Goal: Task Accomplishment & Management: Manage account settings

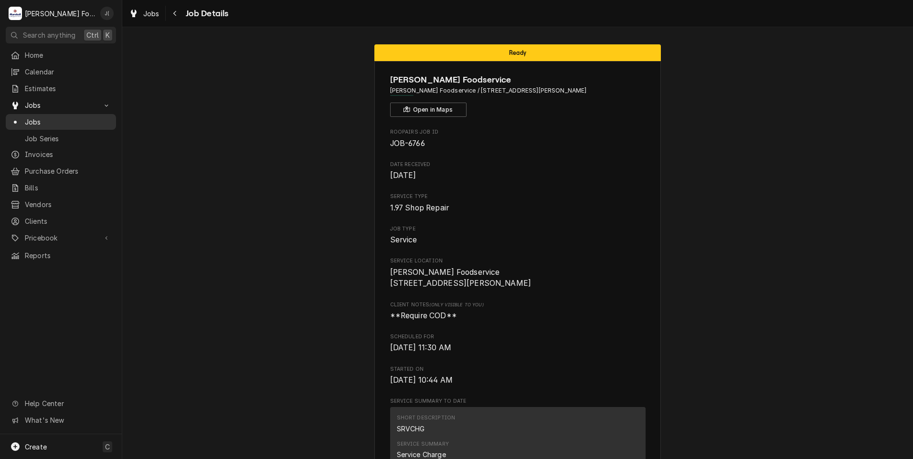
click at [38, 125] on link "Jobs" at bounding box center [61, 122] width 110 height 16
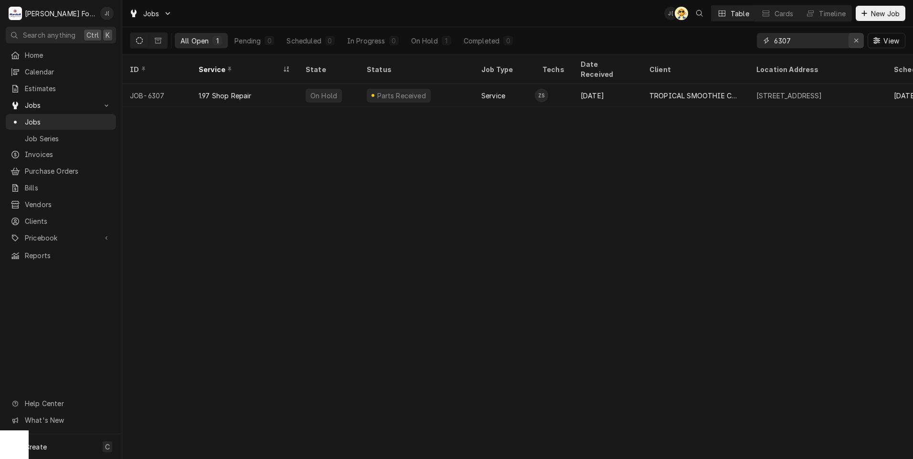
click at [855, 39] on icon "Erase input" at bounding box center [855, 40] width 5 height 7
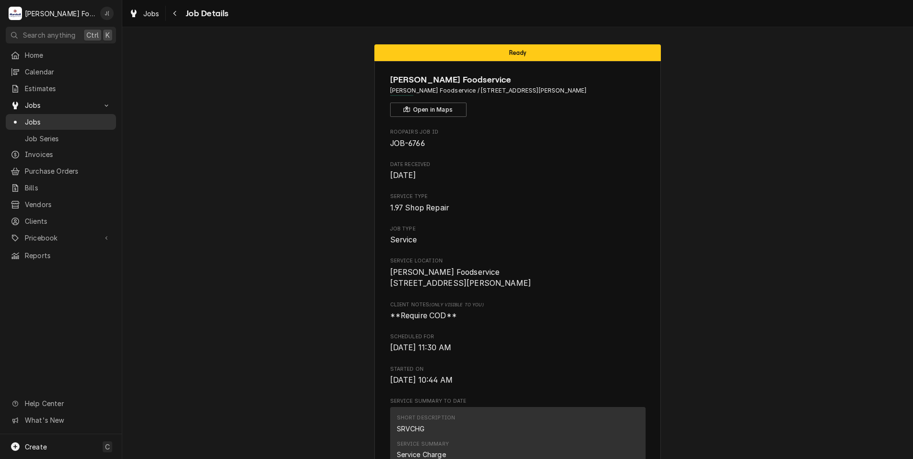
click at [33, 118] on span "Jobs" at bounding box center [68, 122] width 86 height 10
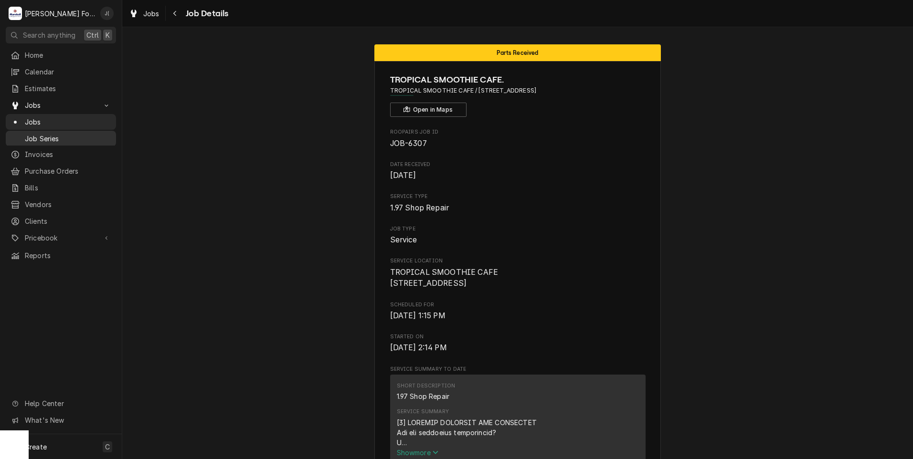
scroll to position [894, 0]
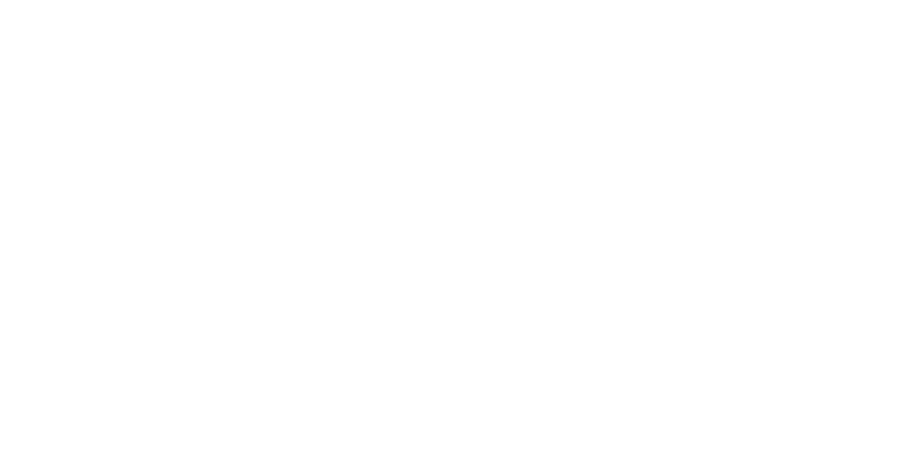
click at [360, 314] on div "Dynamic Content Wrapper" at bounding box center [456, 229] width 913 height 459
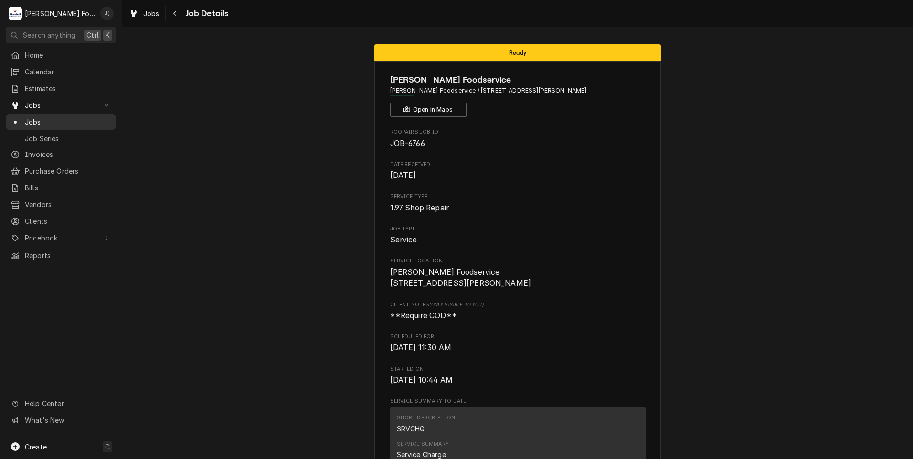
click at [32, 124] on link "Jobs" at bounding box center [61, 122] width 110 height 16
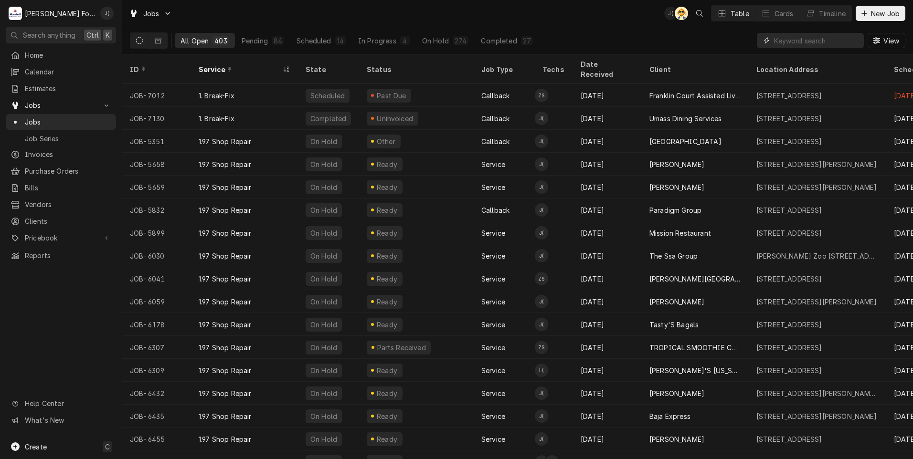
click at [820, 43] on input "Dynamic Content Wrapper" at bounding box center [816, 40] width 85 height 15
click at [800, 39] on input "Dynamic Content Wrapper" at bounding box center [816, 40] width 85 height 15
click at [790, 41] on input "Dynamic Content Wrapper" at bounding box center [816, 40] width 85 height 15
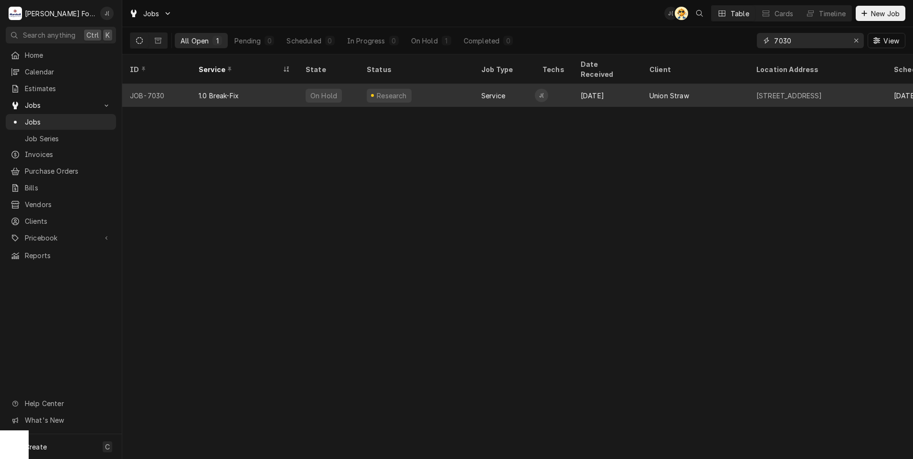
type input "7030"
click at [261, 87] on div "1.0 Break-Fix" at bounding box center [244, 95] width 107 height 23
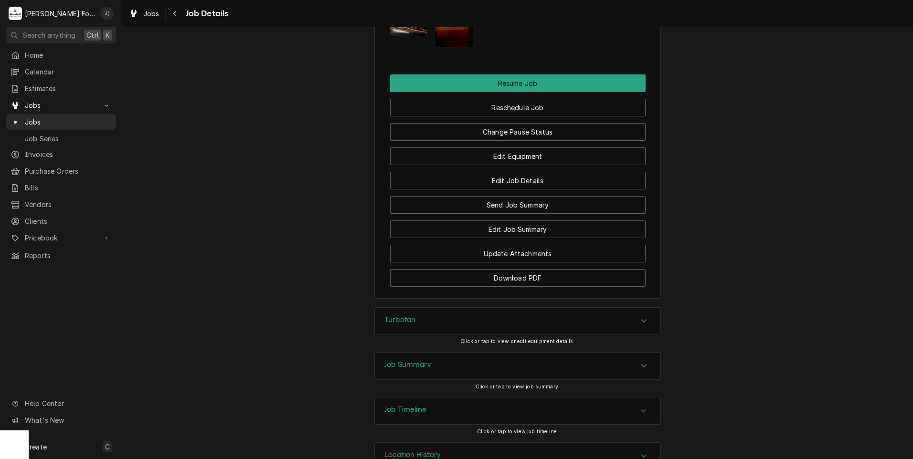
scroll to position [1067, 0]
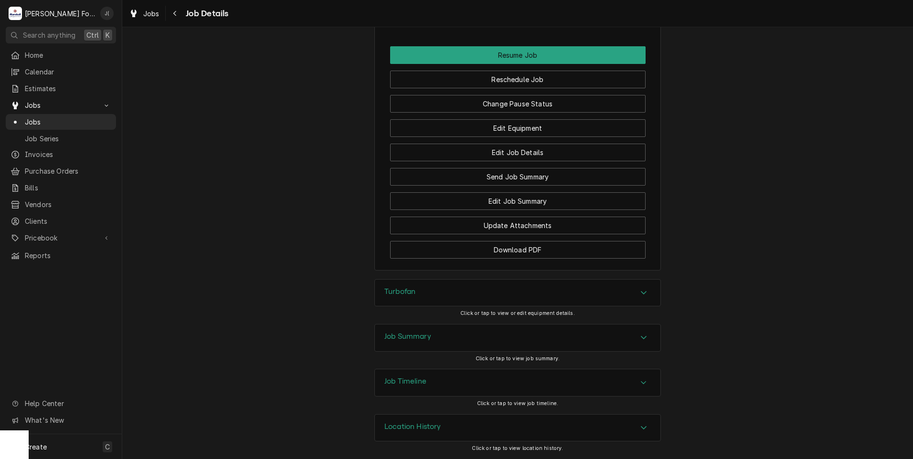
click at [395, 343] on div "Job Summary" at bounding box center [517, 338] width 285 height 27
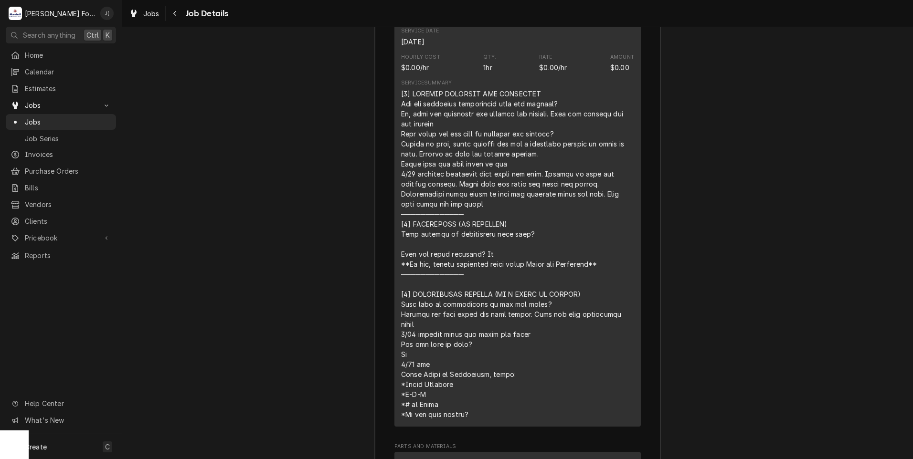
scroll to position [1239, 0]
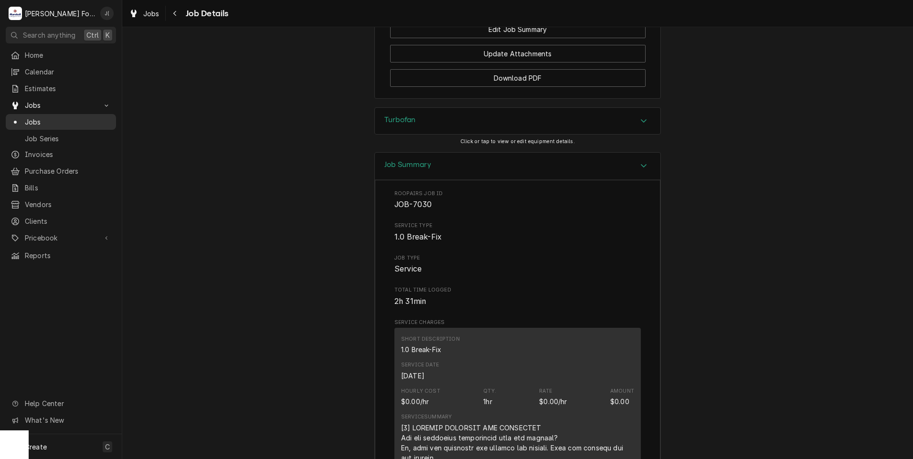
click at [70, 120] on span "Jobs" at bounding box center [68, 122] width 86 height 10
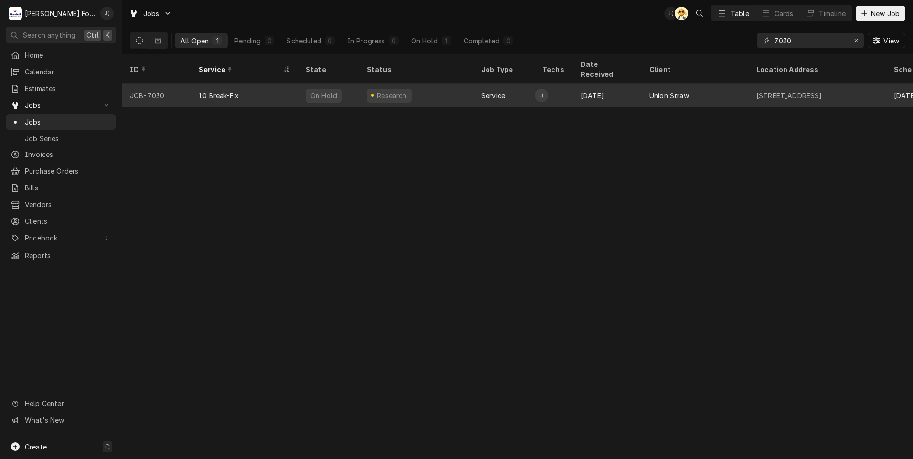
click at [208, 91] on div "1.0 Break-Fix" at bounding box center [219, 96] width 40 height 10
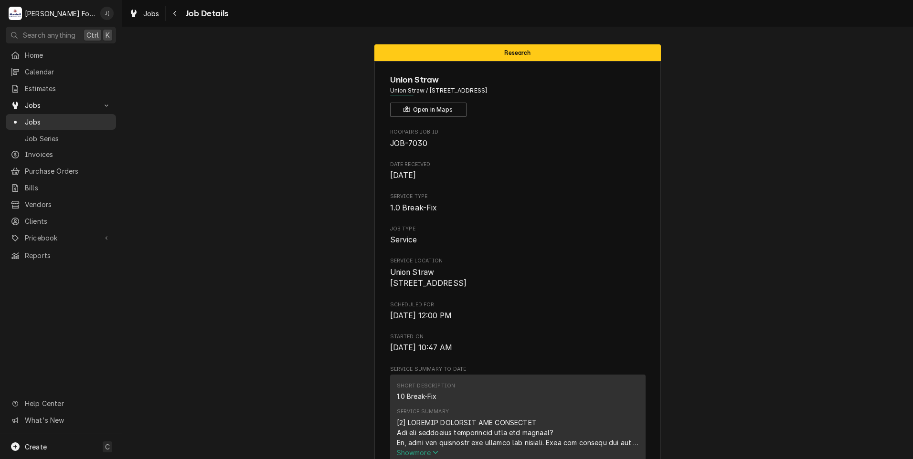
click at [36, 117] on span "Jobs" at bounding box center [68, 122] width 86 height 10
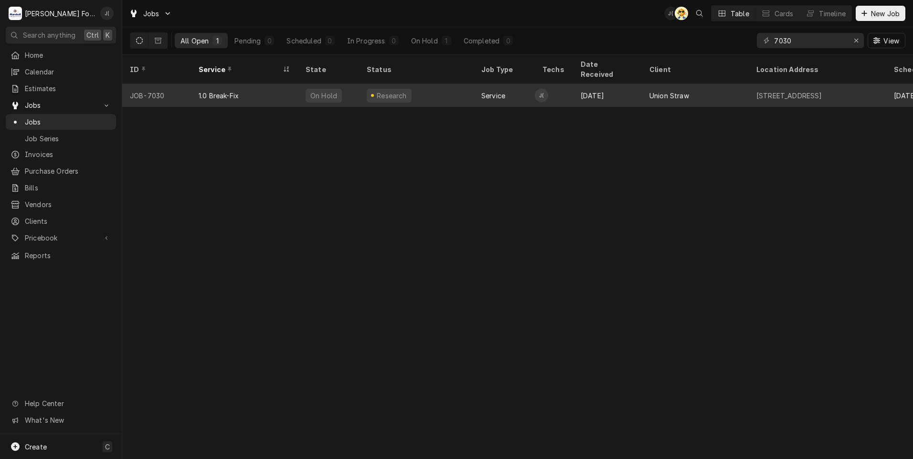
click at [432, 90] on div "Research" at bounding box center [416, 95] width 115 height 23
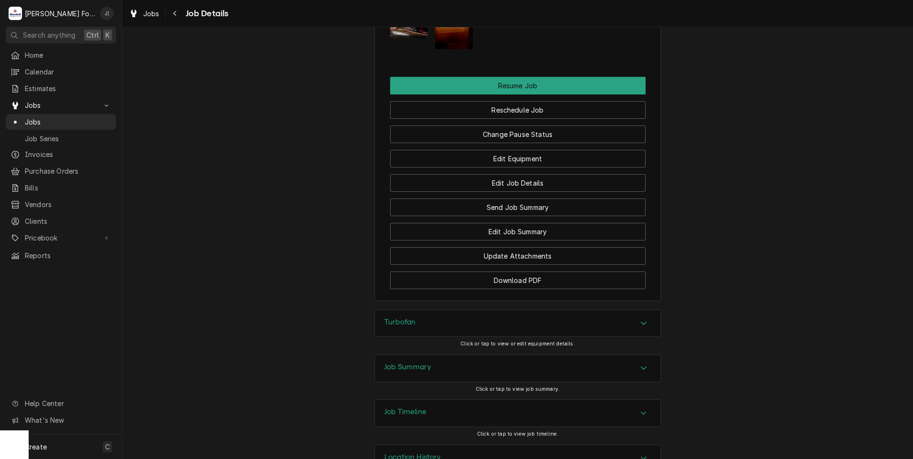
scroll to position [1050, 0]
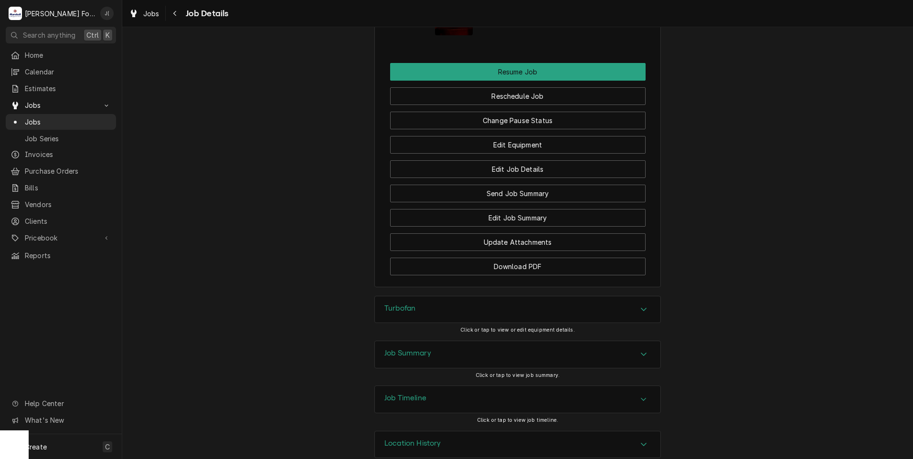
click at [412, 311] on div "Turbofan" at bounding box center [517, 309] width 285 height 27
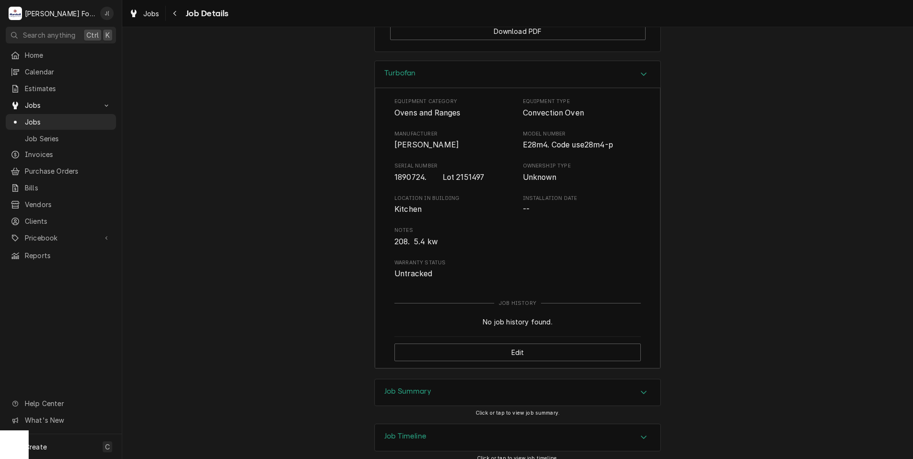
scroll to position [1340, 0]
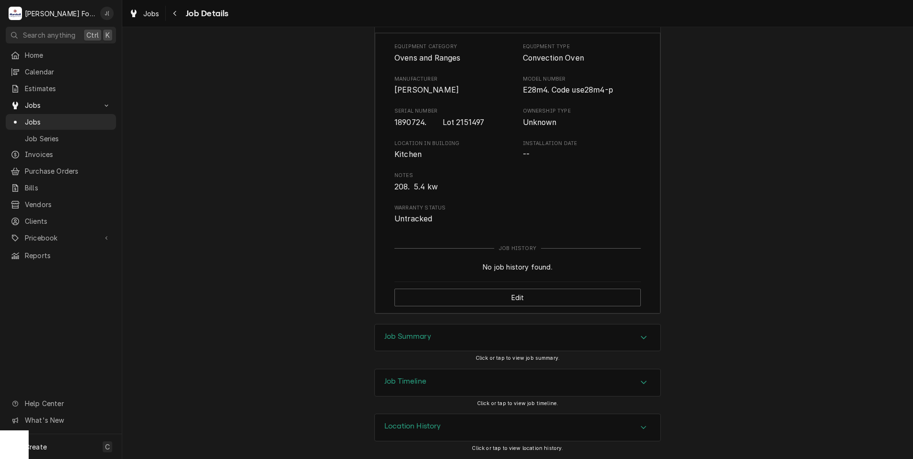
click at [433, 335] on div "Job Summary" at bounding box center [517, 338] width 285 height 27
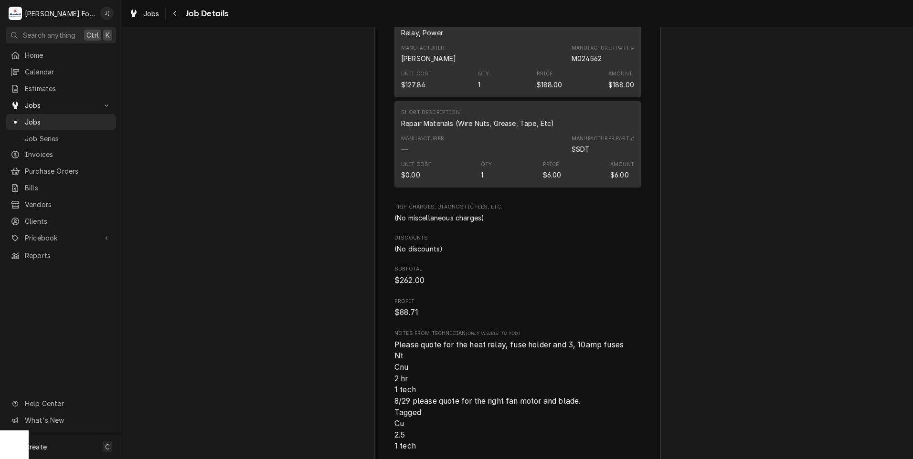
scroll to position [2562, 0]
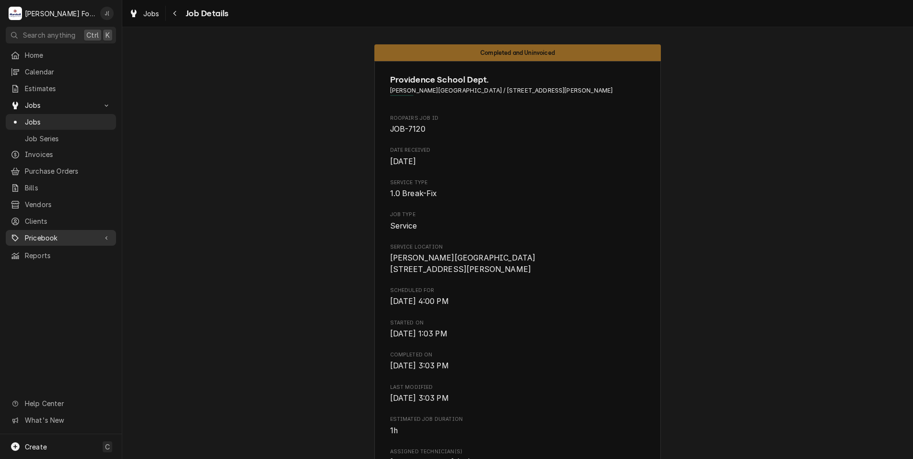
click at [67, 233] on span "Pricebook" at bounding box center [61, 238] width 72 height 10
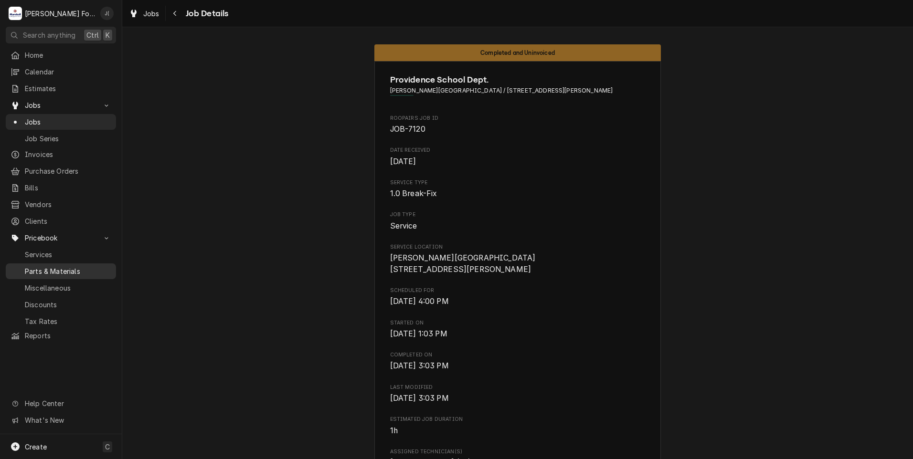
click at [59, 266] on span "Parts & Materials" at bounding box center [68, 271] width 86 height 10
click at [30, 117] on span "Jobs" at bounding box center [68, 122] width 86 height 10
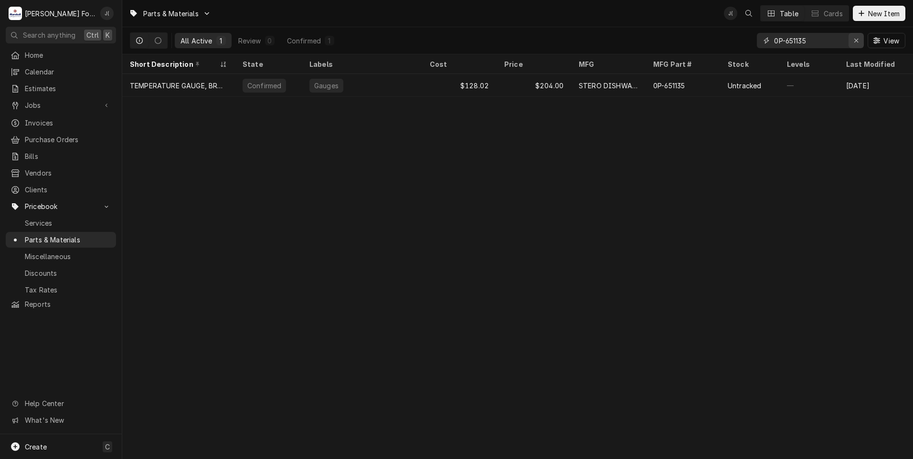
click at [857, 41] on icon "Erase input" at bounding box center [856, 41] width 4 height 4
click at [821, 42] on input "Dynamic Content Wrapper" at bounding box center [819, 40] width 90 height 15
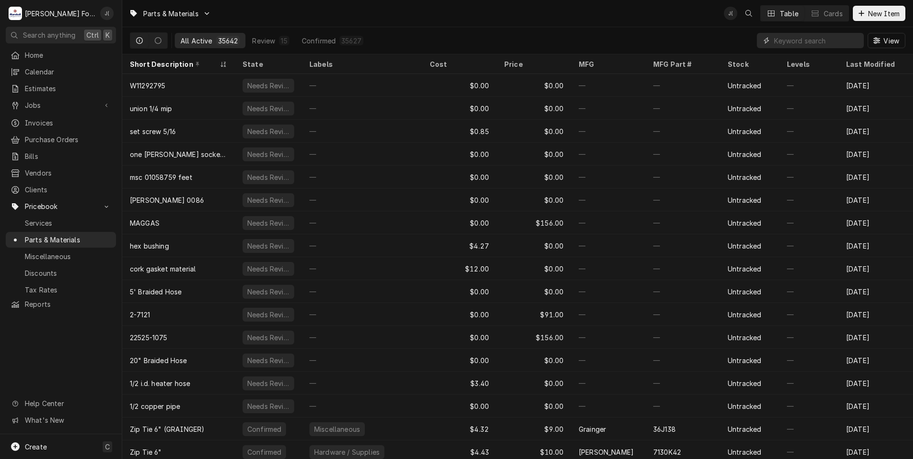
paste input "M235585"
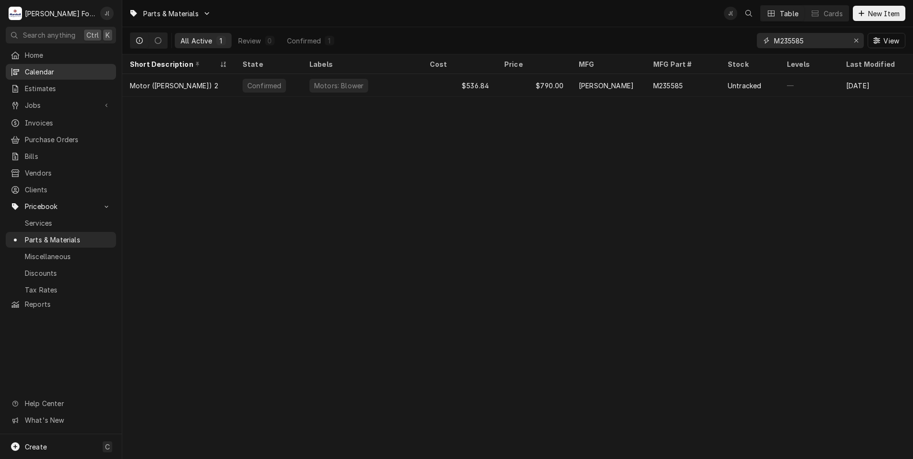
type input "M235585"
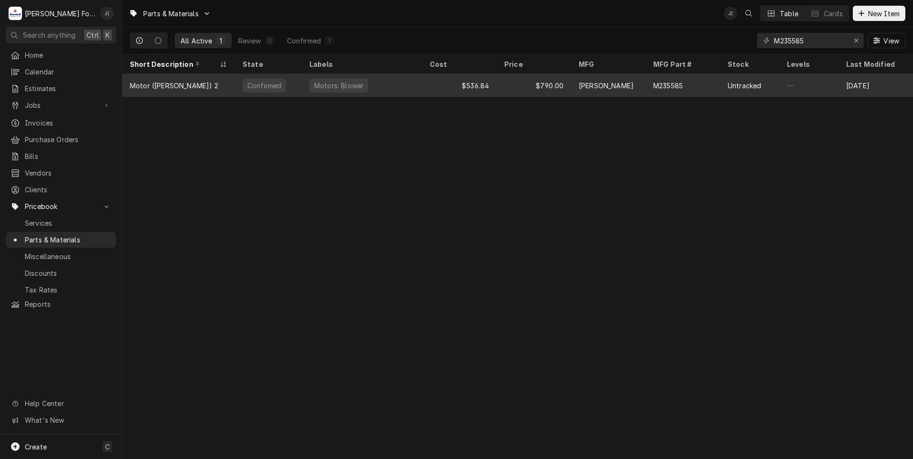
click at [383, 85] on div "Motors: Blower" at bounding box center [362, 85] width 120 height 23
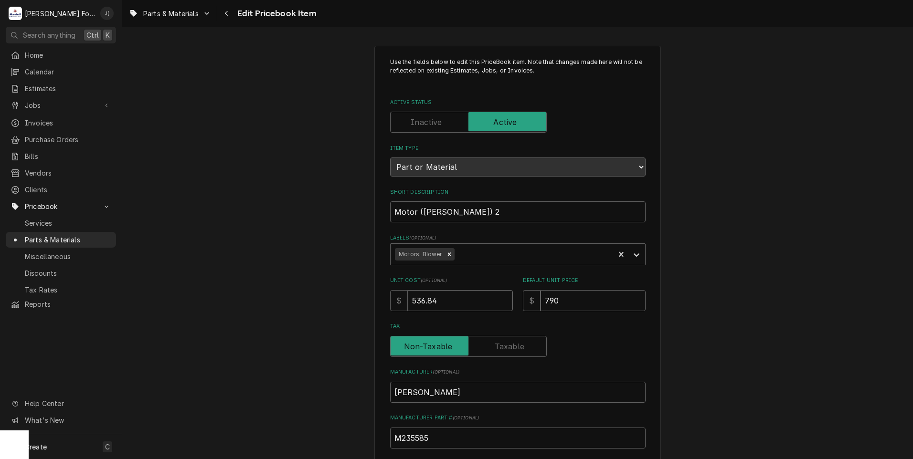
drag, startPoint x: 448, startPoint y: 300, endPoint x: 346, endPoint y: 296, distance: 102.7
click at [374, 297] on div "Use the fields below to edit this PriceBook item. Note that changes made here w…" at bounding box center [517, 374] width 286 height 656
type textarea "x"
type input "5"
type textarea "x"
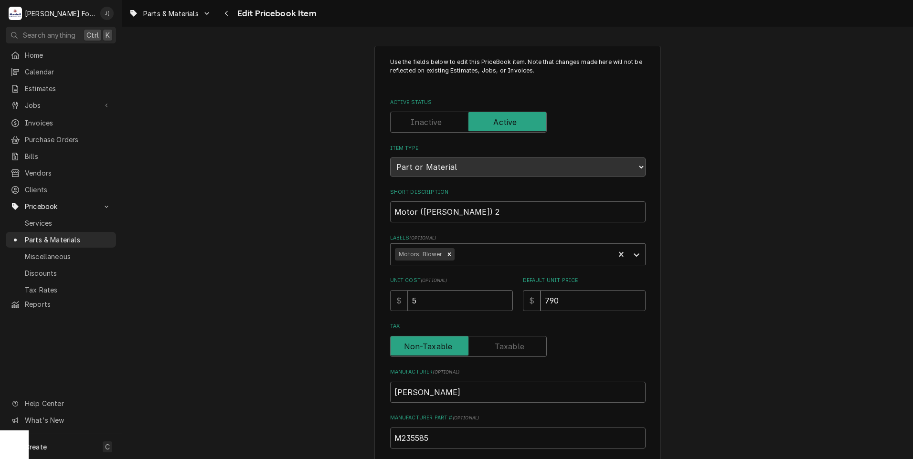
type input "57"
type textarea "x"
type input "579"
type textarea "x"
type input "579.7"
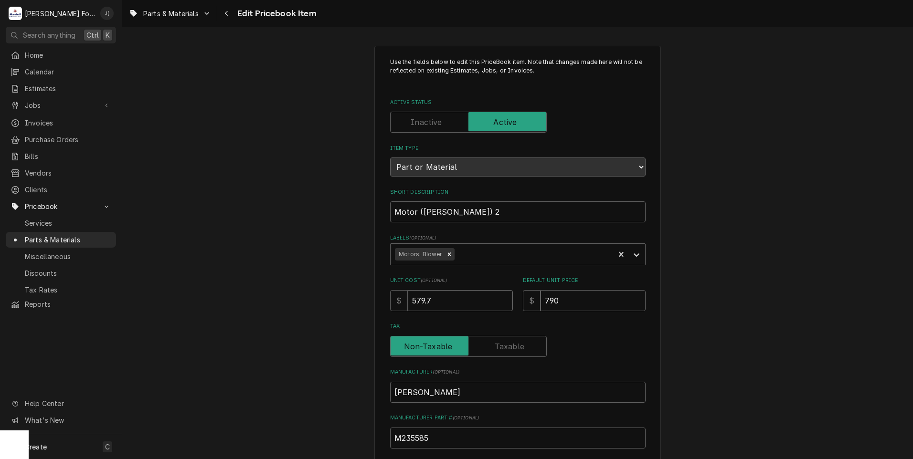
type textarea "x"
type input "579.79"
type textarea "x"
type input "8"
type textarea "x"
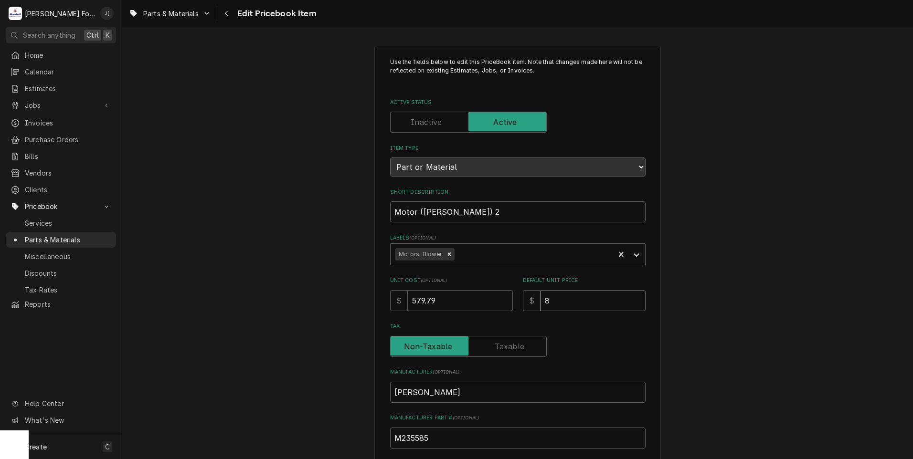
type input "85"
type textarea "x"
type input "853"
type textarea "x"
type input "853.0"
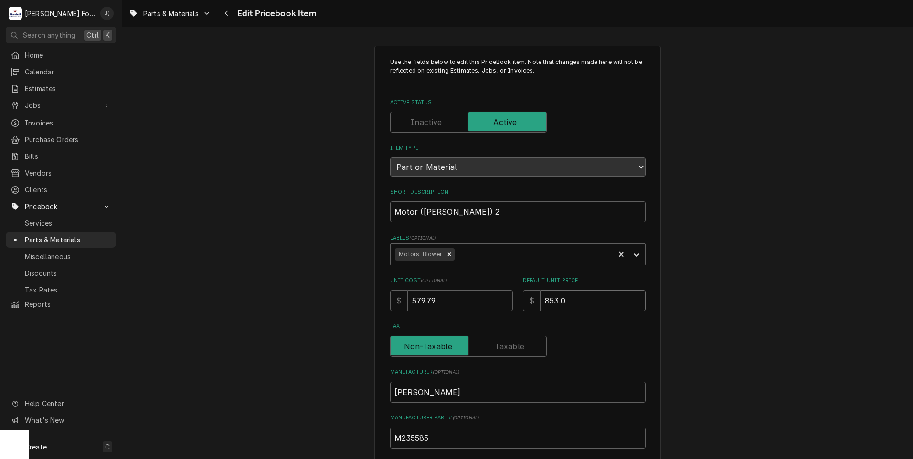
type textarea "x"
type input "853.00"
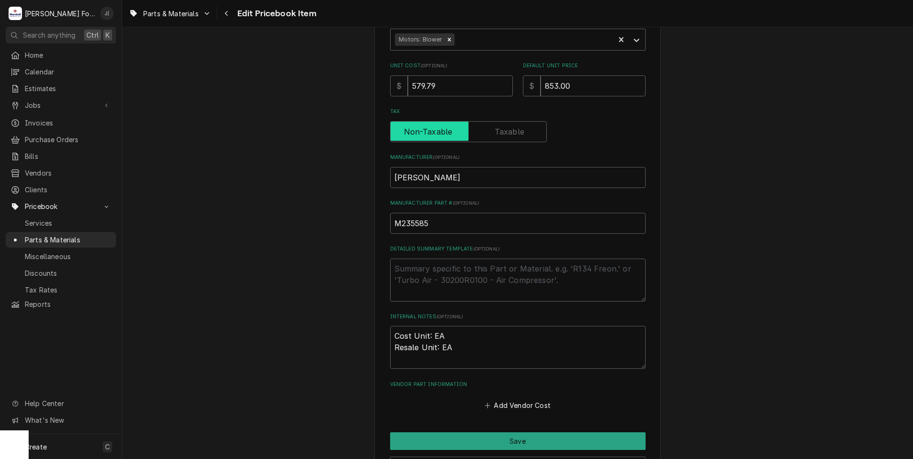
scroll to position [239, 0]
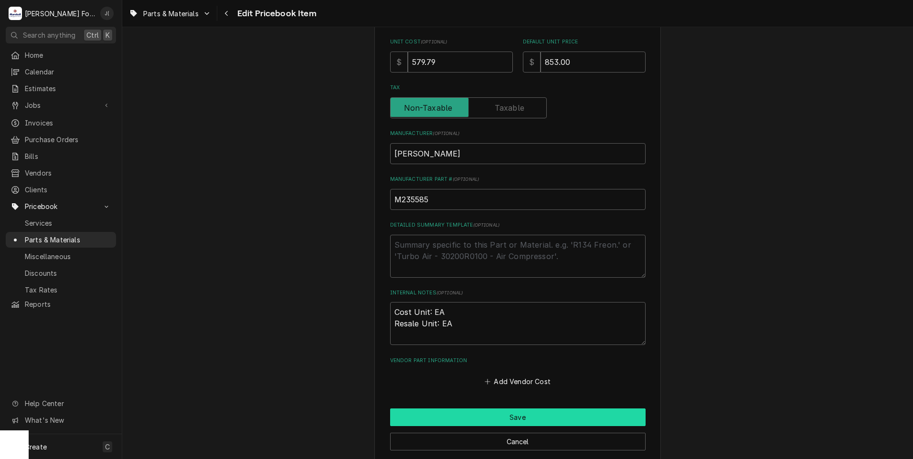
click at [513, 416] on button "Save" at bounding box center [517, 418] width 255 height 18
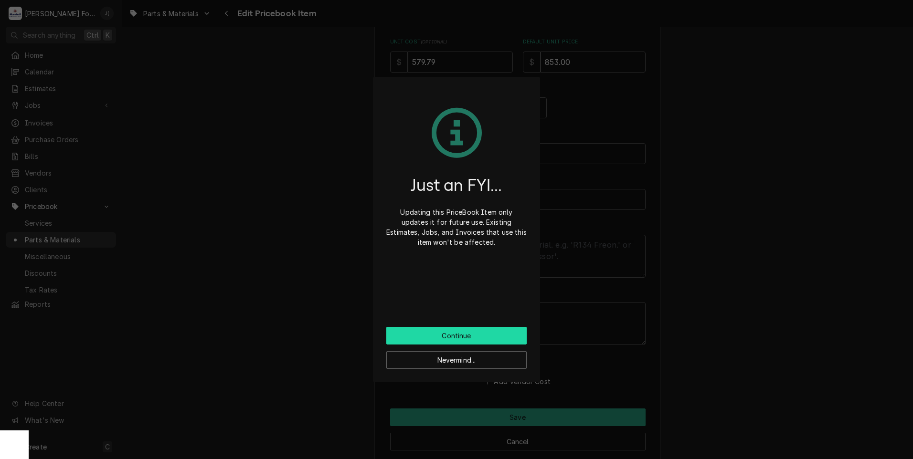
click at [444, 336] on button "Continue" at bounding box center [456, 336] width 140 height 18
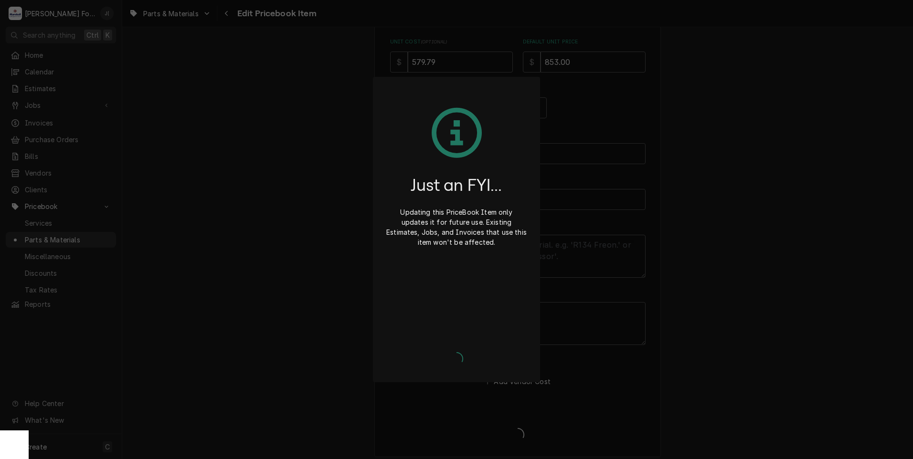
type textarea "x"
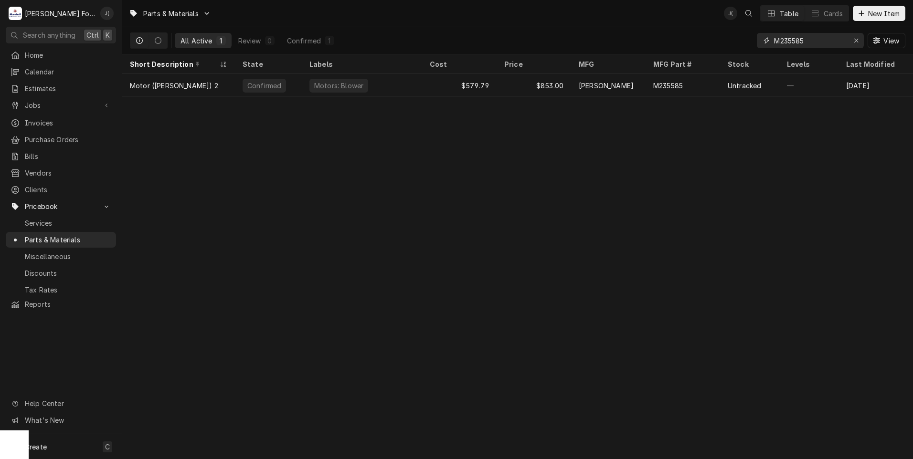
drag, startPoint x: 857, startPoint y: 41, endPoint x: 834, endPoint y: 42, distance: 23.5
click at [856, 41] on icon "Erase input" at bounding box center [855, 40] width 5 height 7
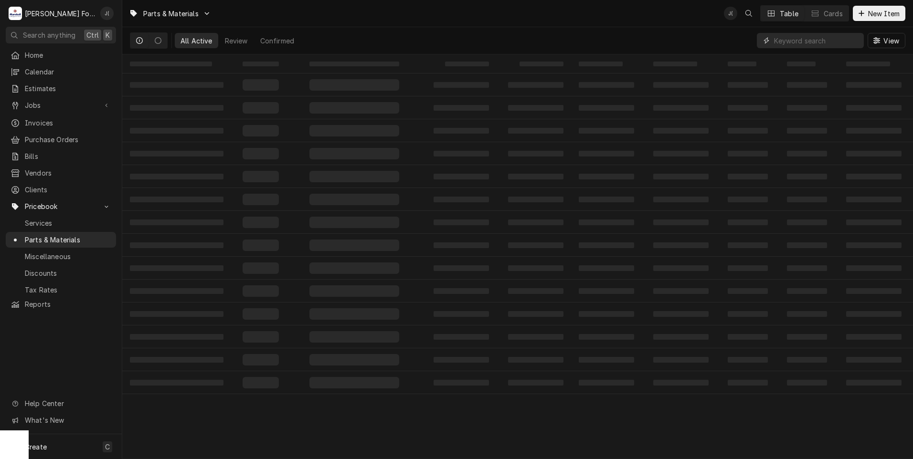
paste input "M234137"
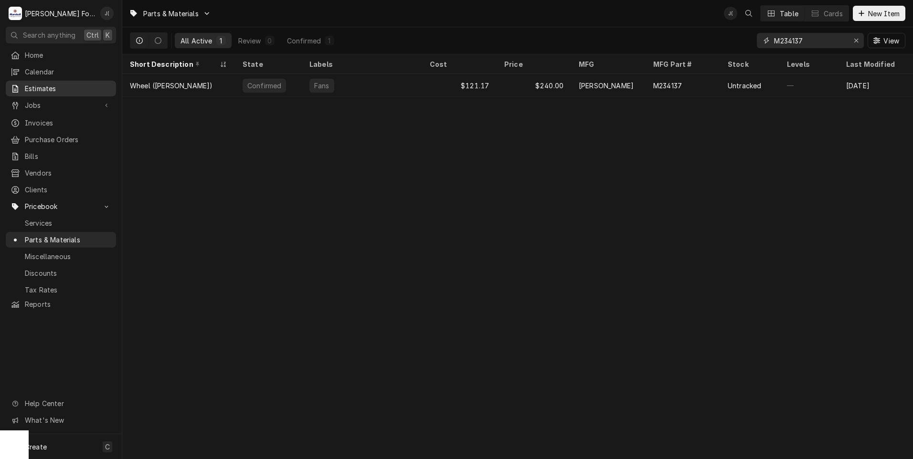
type input "M234137"
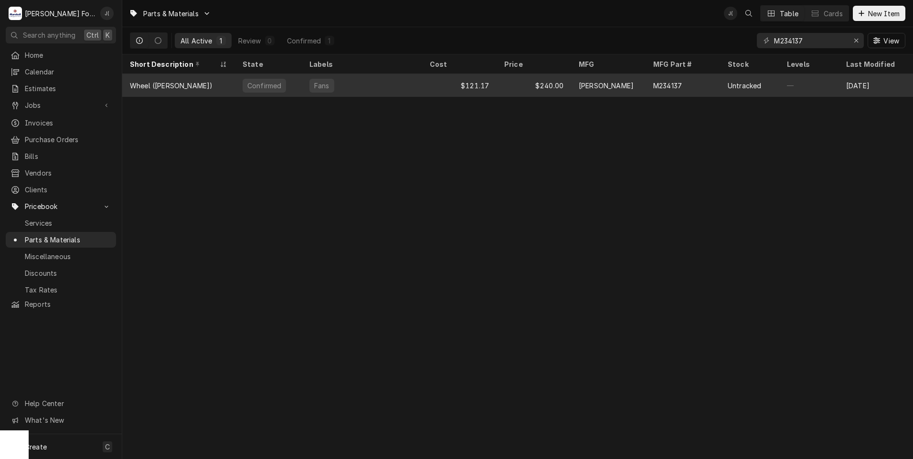
click at [497, 89] on div "$240.00" at bounding box center [533, 85] width 74 height 23
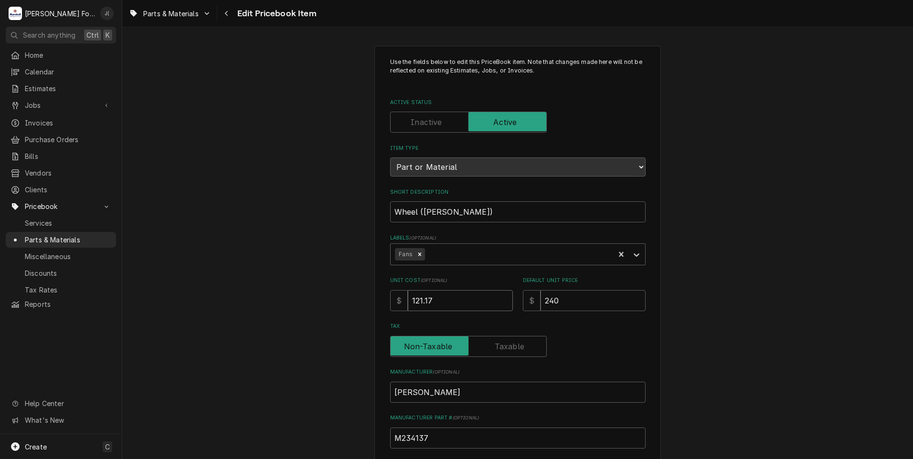
drag, startPoint x: 412, startPoint y: 303, endPoint x: 126, endPoint y: 304, distance: 286.9
click at [136, 304] on div "Use the fields below to edit this PriceBook item. Note that changes made here w…" at bounding box center [517, 373] width 790 height 673
type textarea "x"
type input "1"
type textarea "x"
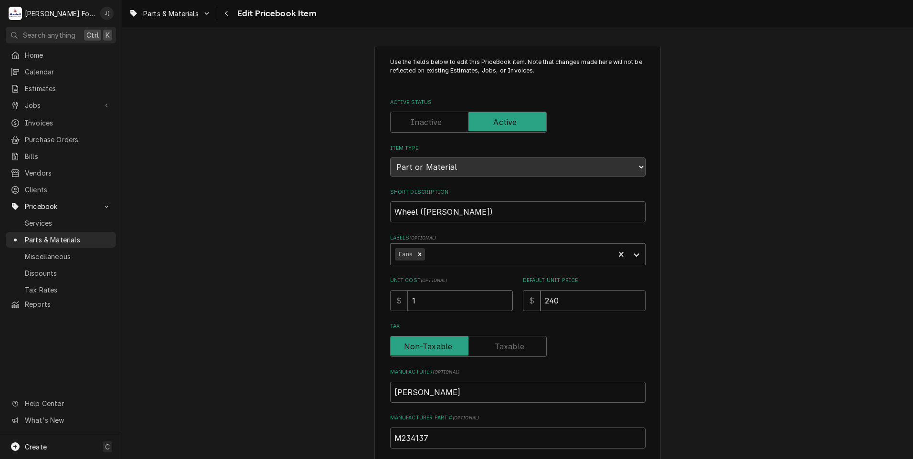
type input "18"
type textarea "x"
type input "181"
type textarea "x"
type input "181.2"
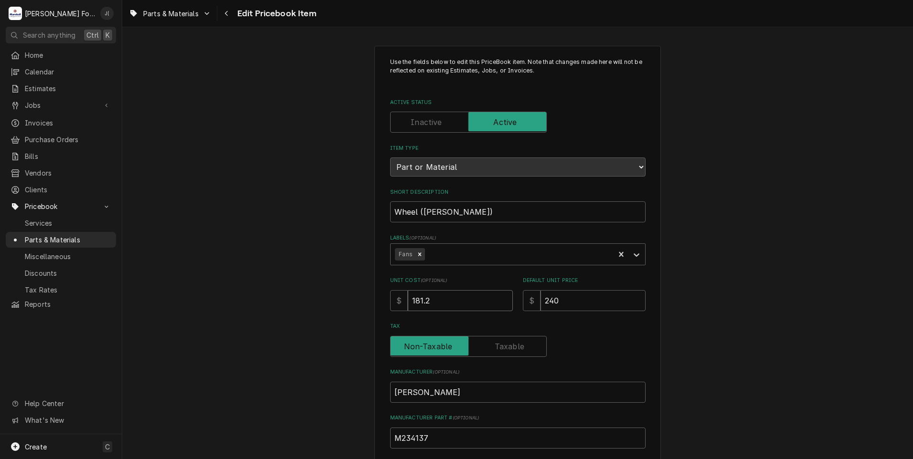
type textarea "x"
type input "181.28"
type textarea "x"
type input "2"
type textarea "x"
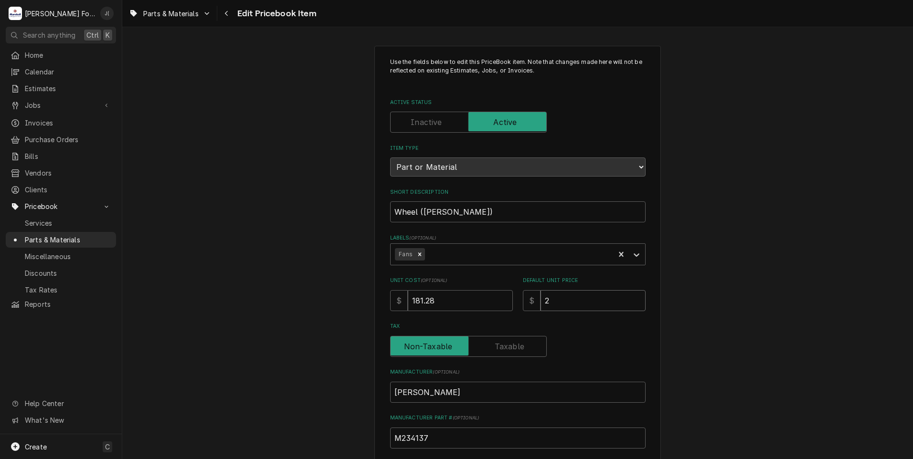
type input "26"
type textarea "x"
type input "267"
type textarea "x"
type input "267.0"
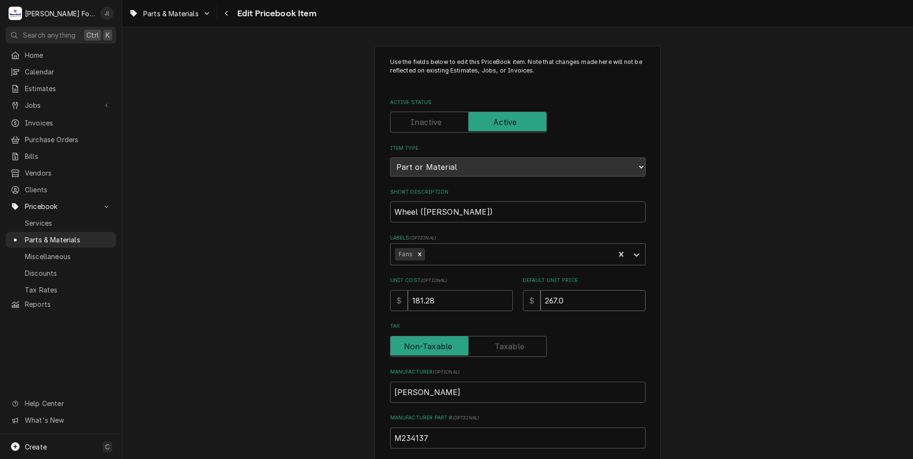
type textarea "x"
type input "267.00"
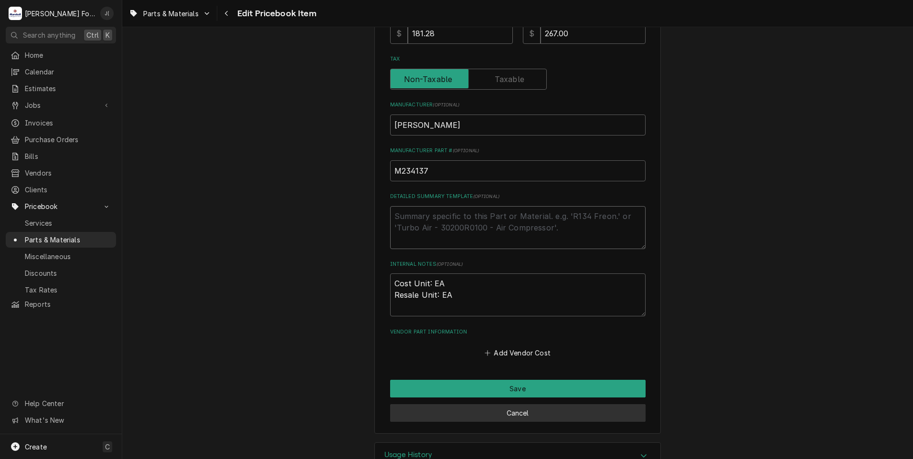
scroll to position [294, 0]
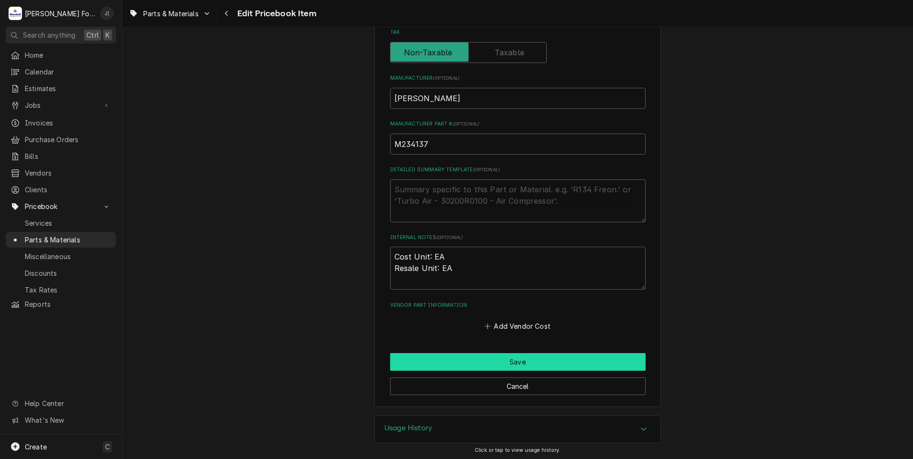
click at [470, 360] on button "Save" at bounding box center [517, 362] width 255 height 18
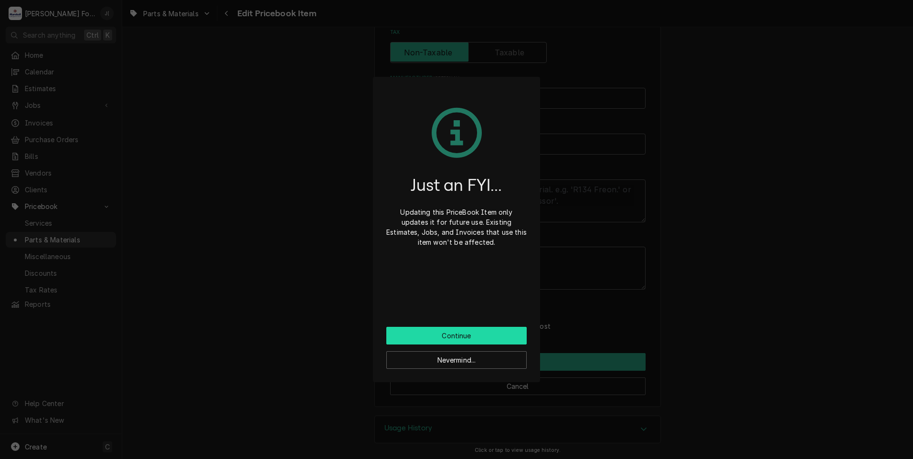
click at [457, 336] on button "Continue" at bounding box center [456, 336] width 140 height 18
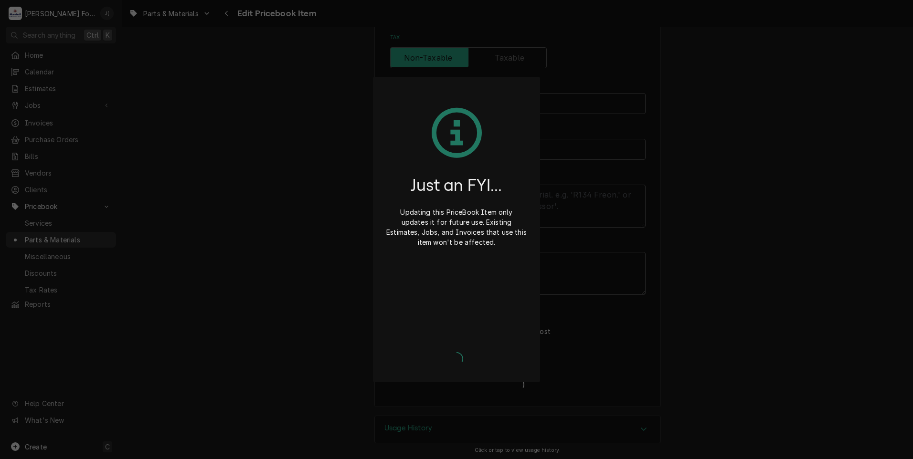
type textarea "x"
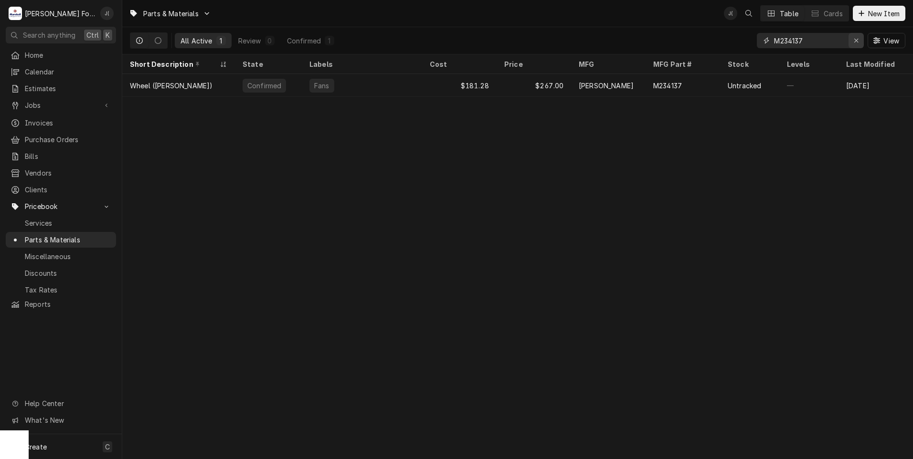
click at [854, 42] on icon "Erase input" at bounding box center [855, 40] width 5 height 7
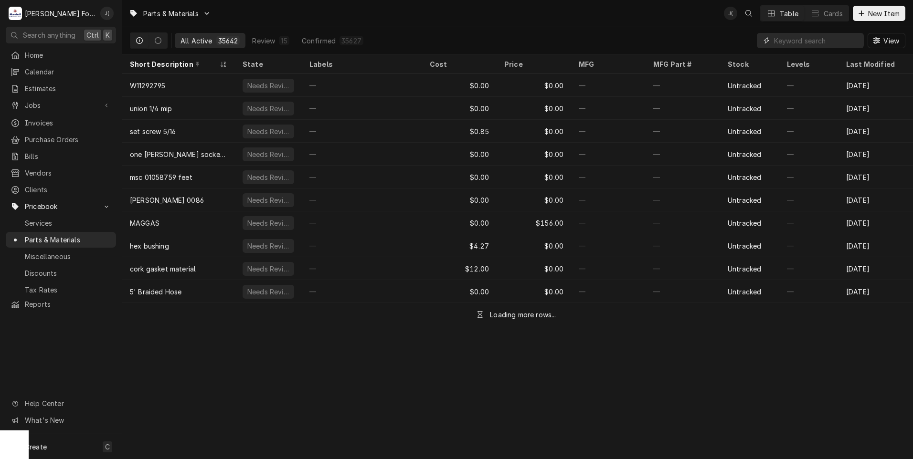
paste input "M234251"
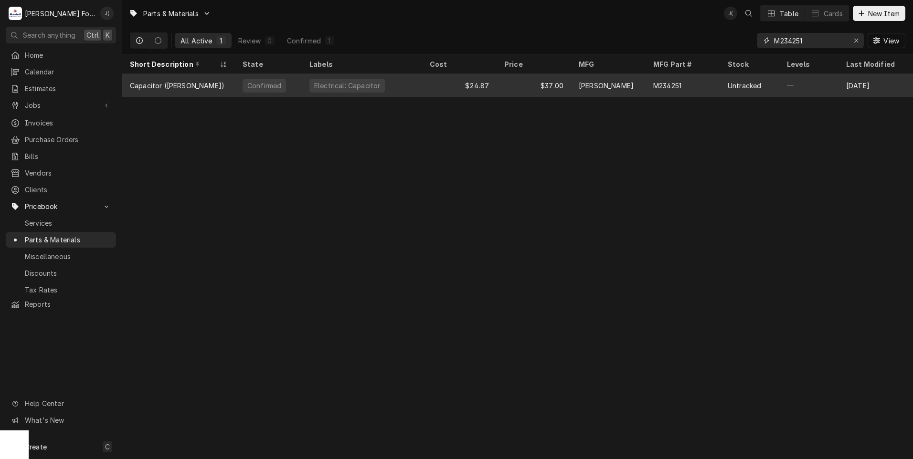
type input "M234251"
click at [206, 88] on div "Capacitor ([PERSON_NAME])" at bounding box center [178, 85] width 113 height 23
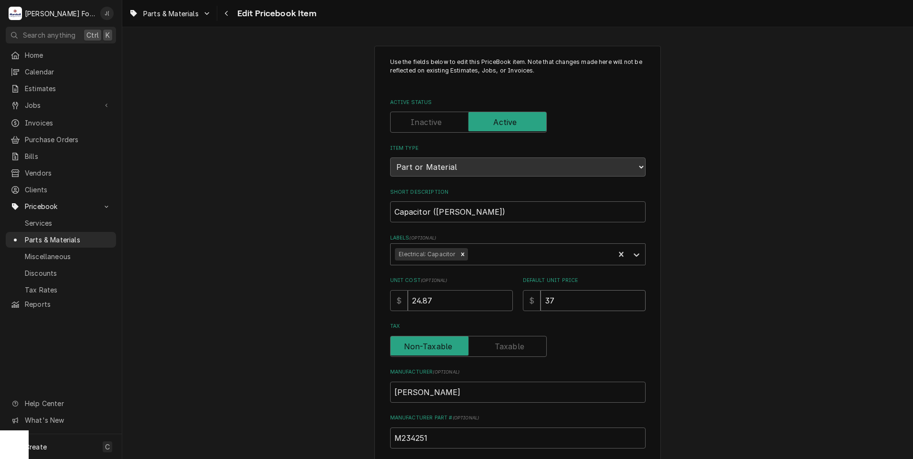
drag, startPoint x: 583, startPoint y: 295, endPoint x: 261, endPoint y: 294, distance: 321.7
click at [321, 295] on div "Use the fields below to edit this PriceBook item. Note that changes made here w…" at bounding box center [517, 373] width 790 height 673
type textarea "x"
type input "4"
type textarea "x"
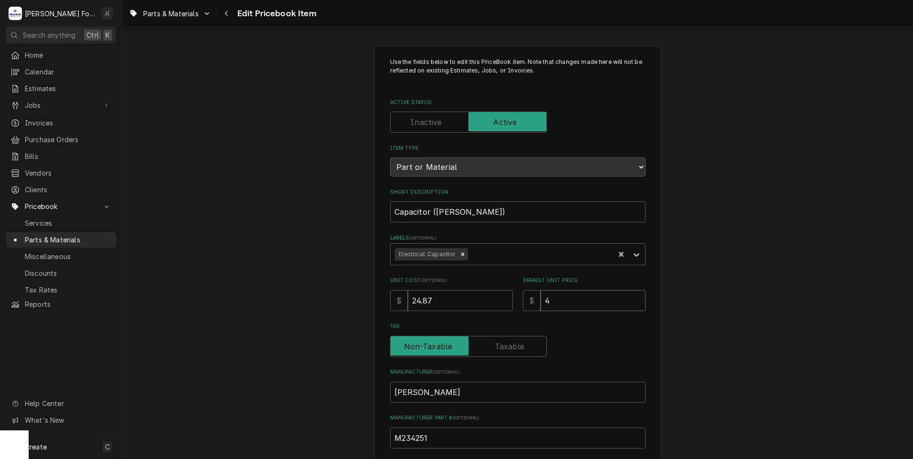
type input "40"
type textarea "x"
type input "40.0"
type textarea "x"
type input "40.00"
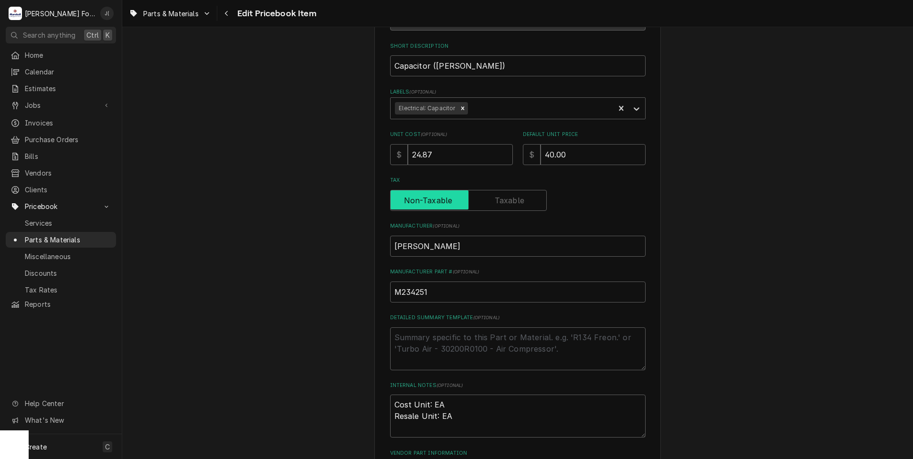
scroll to position [294, 0]
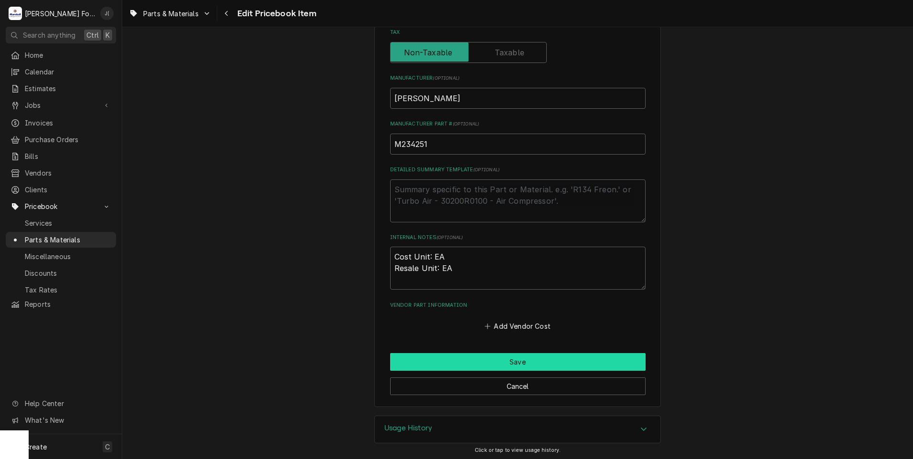
click at [422, 360] on button "Save" at bounding box center [517, 362] width 255 height 18
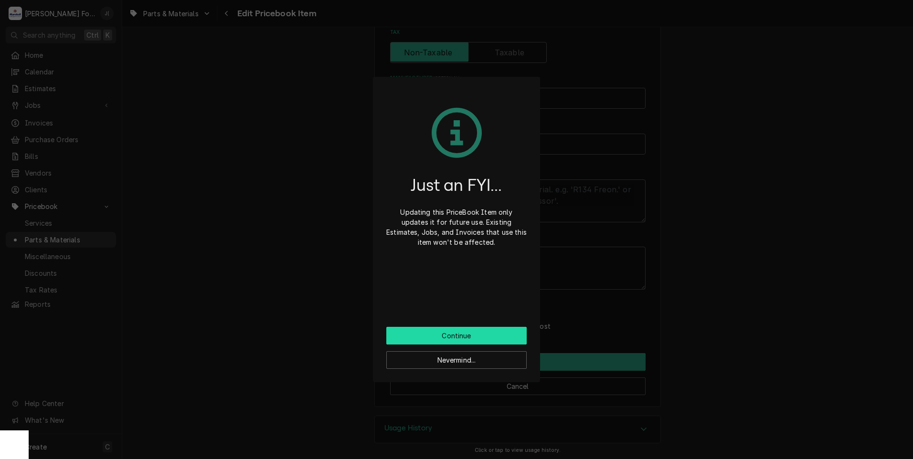
drag, startPoint x: 485, startPoint y: 331, endPoint x: 480, endPoint y: 332, distance: 5.3
click at [483, 332] on button "Continue" at bounding box center [456, 336] width 140 height 18
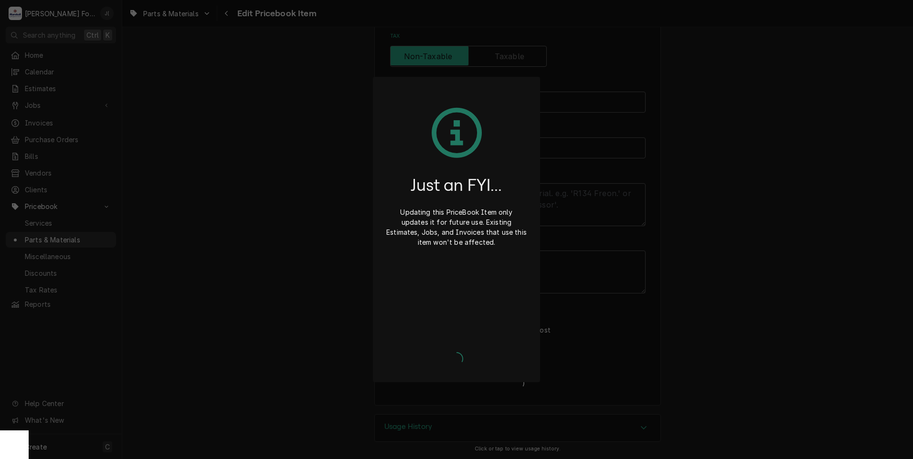
scroll to position [289, 0]
type textarea "x"
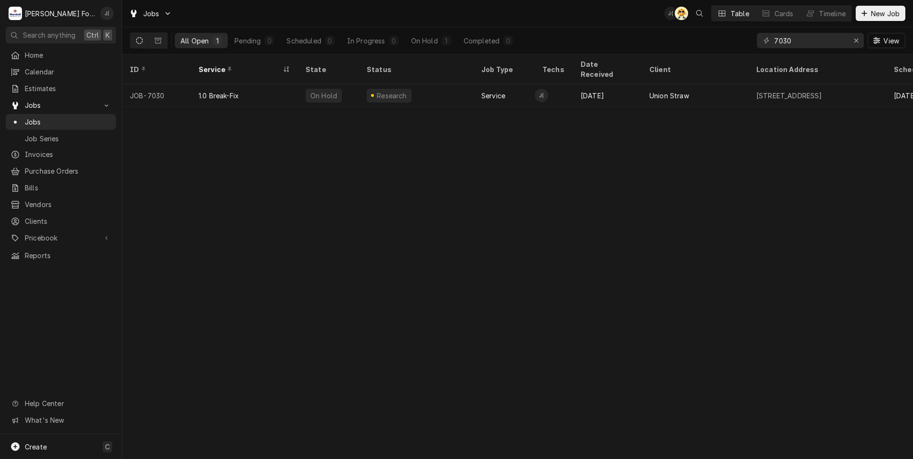
click at [849, 44] on div "7030" at bounding box center [810, 40] width 107 height 15
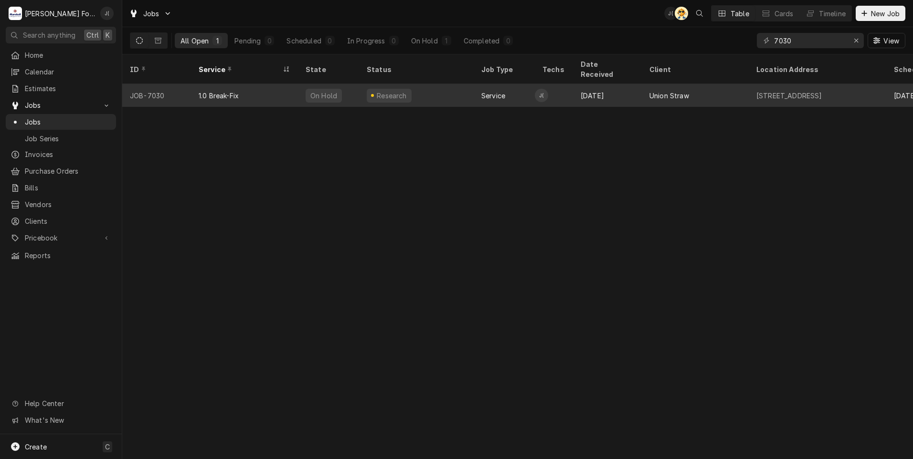
click at [262, 91] on div "1.0 Break-Fix" at bounding box center [244, 95] width 107 height 23
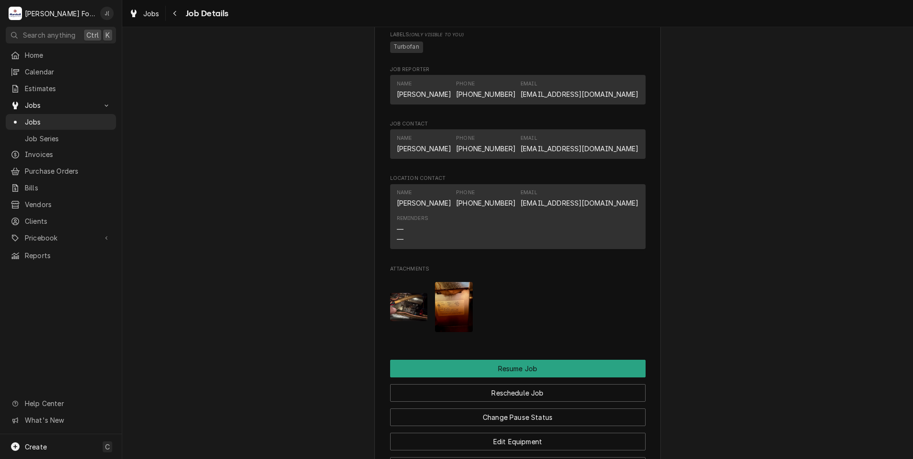
scroll to position [907, 0]
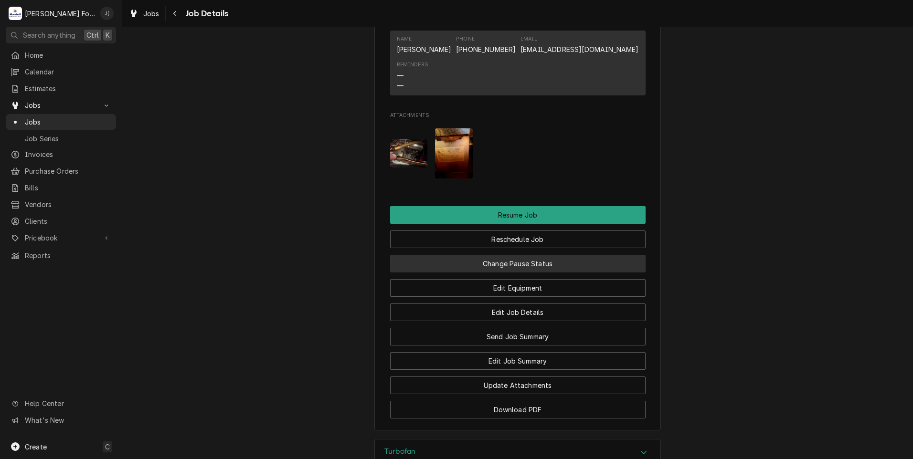
click at [495, 268] on button "Change Pause Status" at bounding box center [517, 264] width 255 height 18
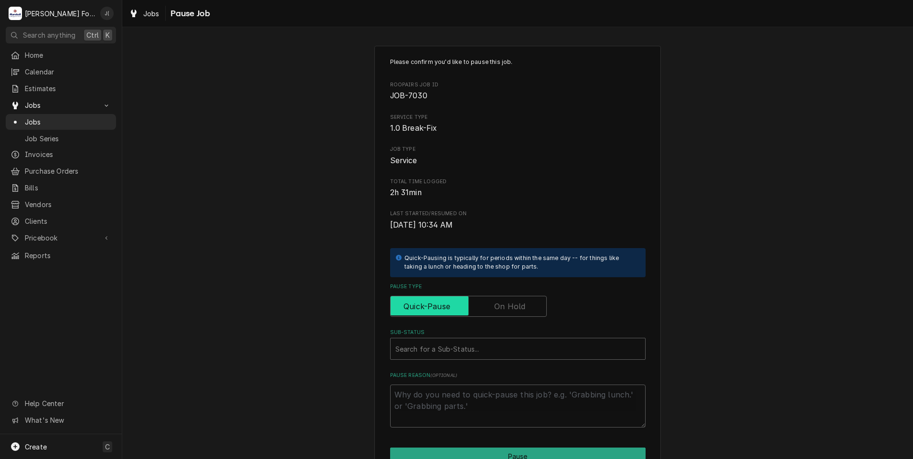
click at [492, 306] on input "Pause Type" at bounding box center [468, 306] width 148 height 21
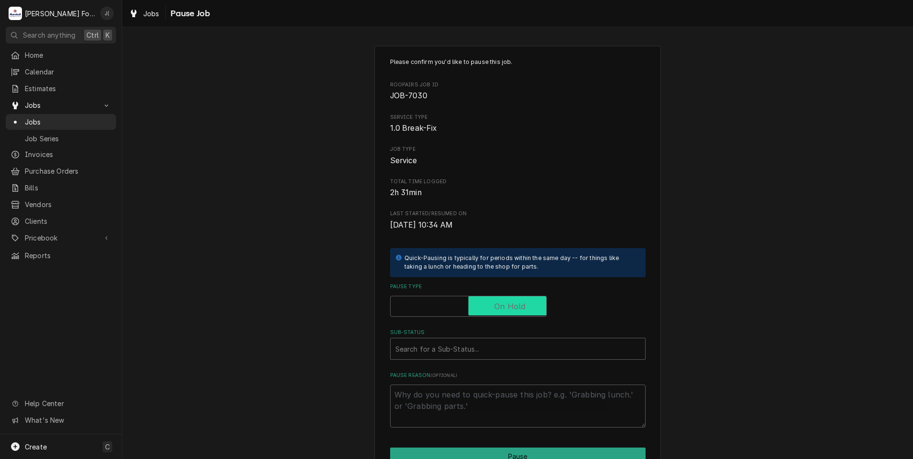
checkbox input "true"
click at [481, 349] on div "Sub-Status" at bounding box center [517, 348] width 245 height 17
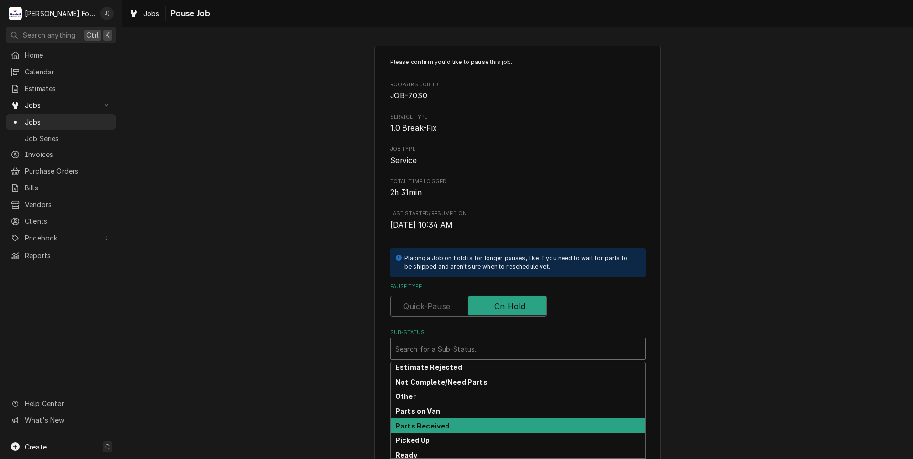
scroll to position [57, 0]
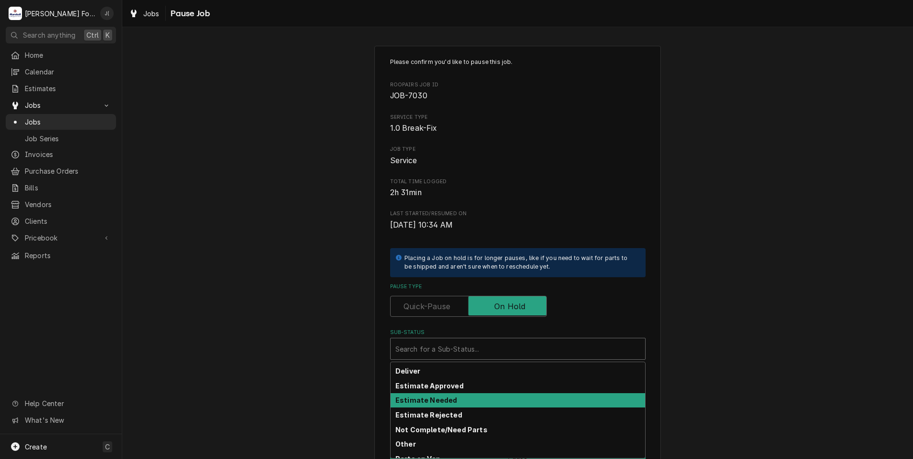
click at [452, 396] on div "Estimate Needed" at bounding box center [517, 400] width 254 height 15
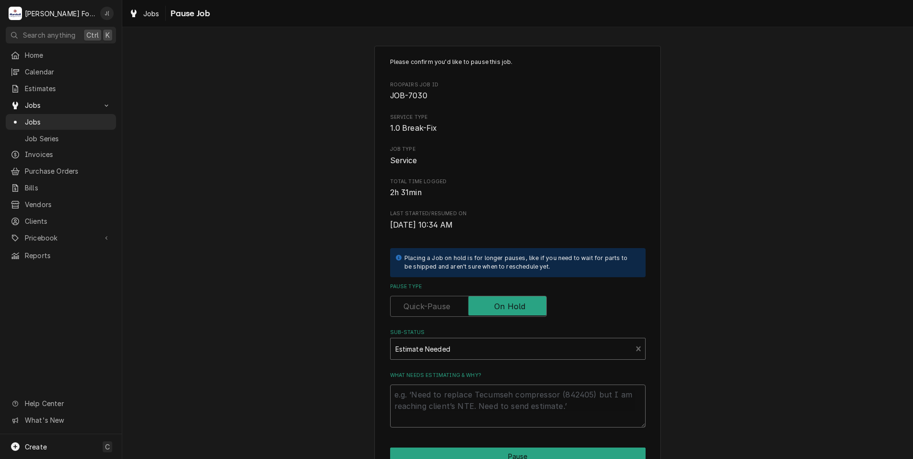
click at [449, 412] on textarea "What needs estimating & why?" at bounding box center [517, 406] width 255 height 43
type textarea "x"
type textarea "p"
type textarea "x"
type textarea "pr"
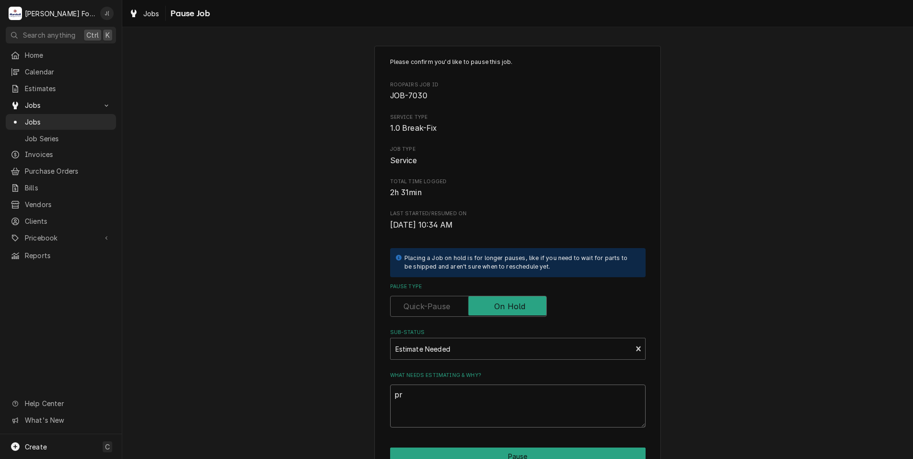
type textarea "x"
type textarea "pri"
type textarea "x"
type textarea "pric"
type textarea "x"
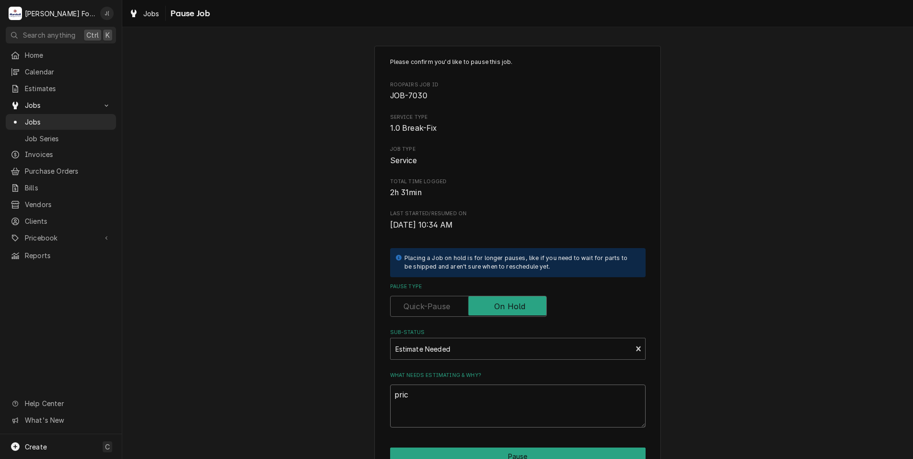
type textarea "price"
type textarea "x"
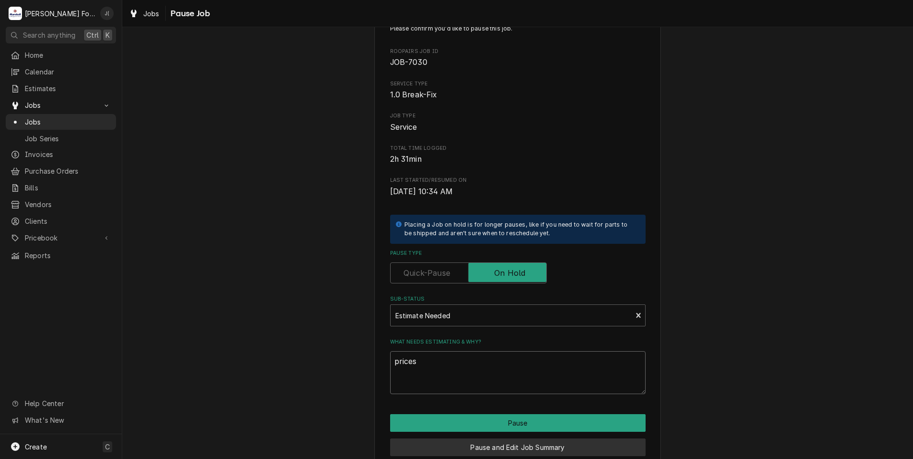
scroll to position [75, 0]
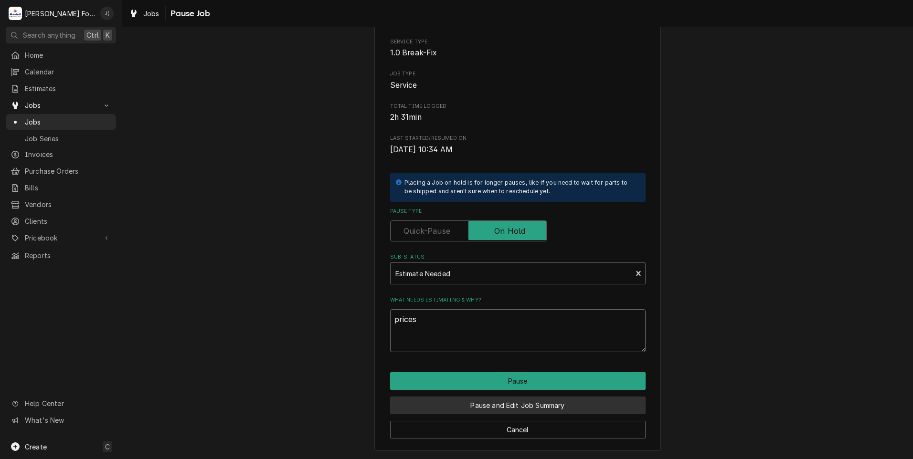
type textarea "prices"
click at [467, 406] on button "Pause and Edit Job Summary" at bounding box center [517, 406] width 255 height 18
type textarea "x"
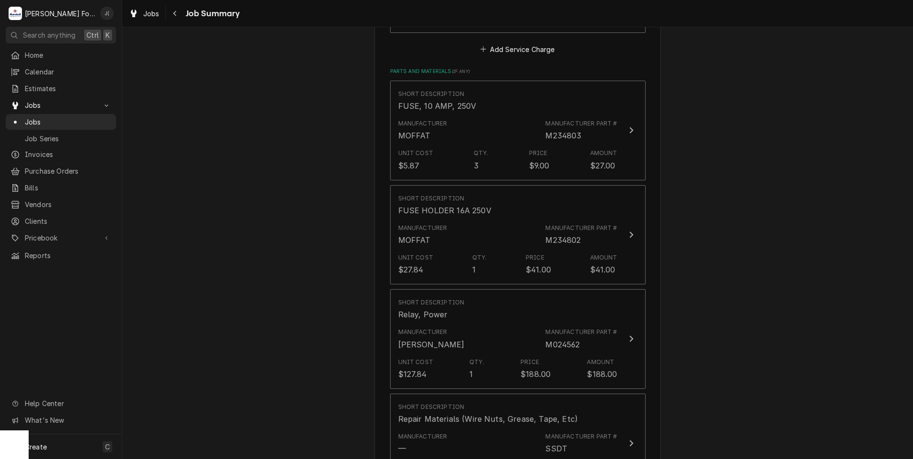
scroll to position [620, 0]
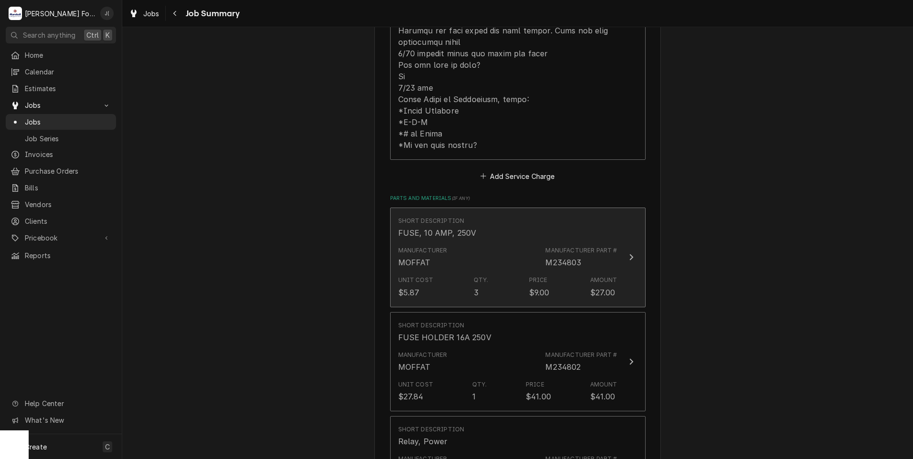
click at [480, 242] on div "Manufacturer MOFFAT Manufacturer Part # M234803" at bounding box center [507, 257] width 219 height 30
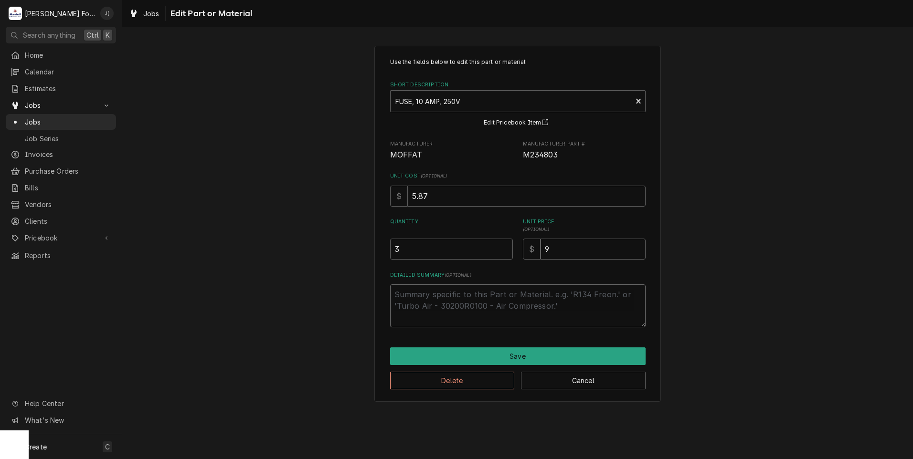
click at [446, 301] on textarea "Detailed Summary ( optional )" at bounding box center [517, 305] width 255 height 43
type textarea "x"
type textarea "i"
type textarea "x"
type textarea "in"
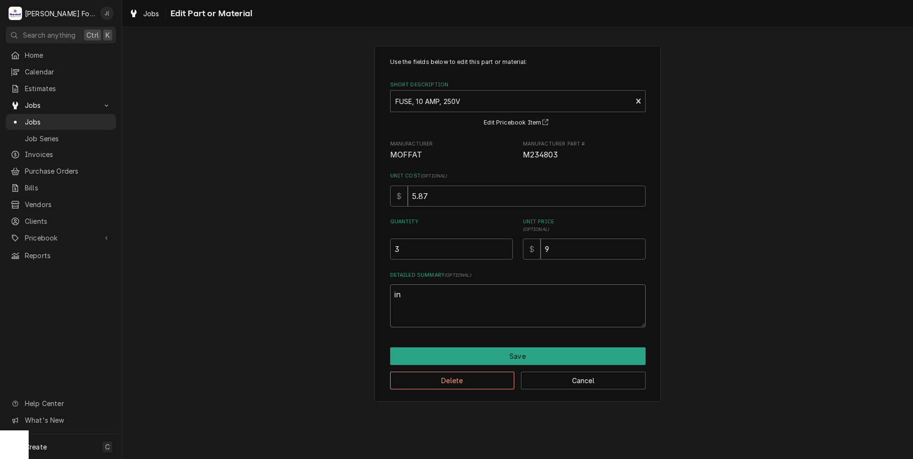
type textarea "x"
type textarea "ins"
type textarea "x"
type textarea "inst"
type textarea "x"
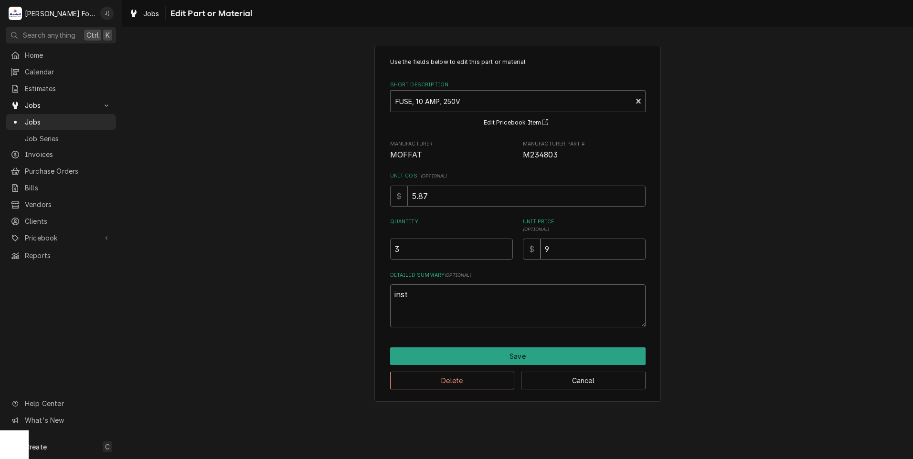
type textarea "insta"
type textarea "x"
type textarea "instal"
type textarea "x"
type textarea "install"
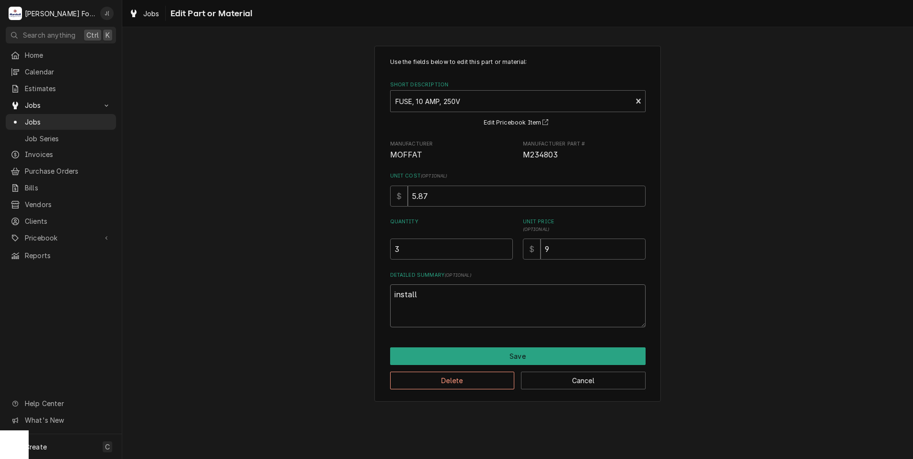
type textarea "x"
type textarea "installe"
type textarea "x"
type textarea "installed"
type textarea "x"
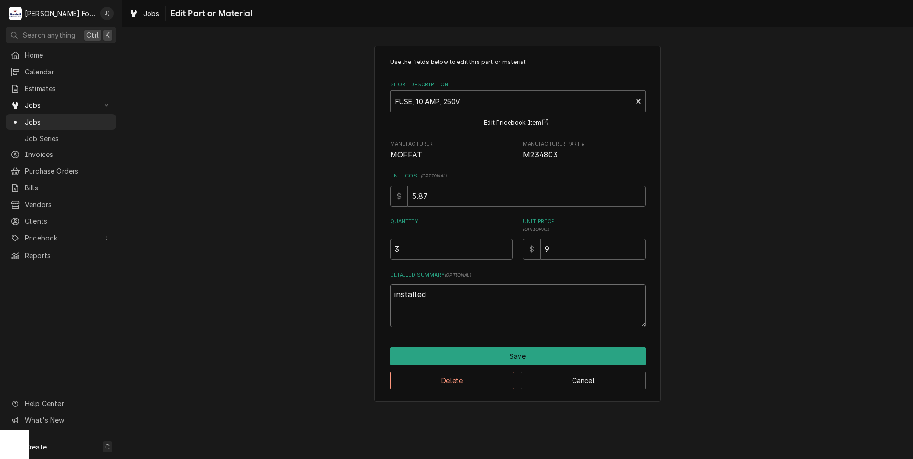
type textarea "installe"
type textarea "x"
type textarea "install"
type textarea "x"
type textarea "instal"
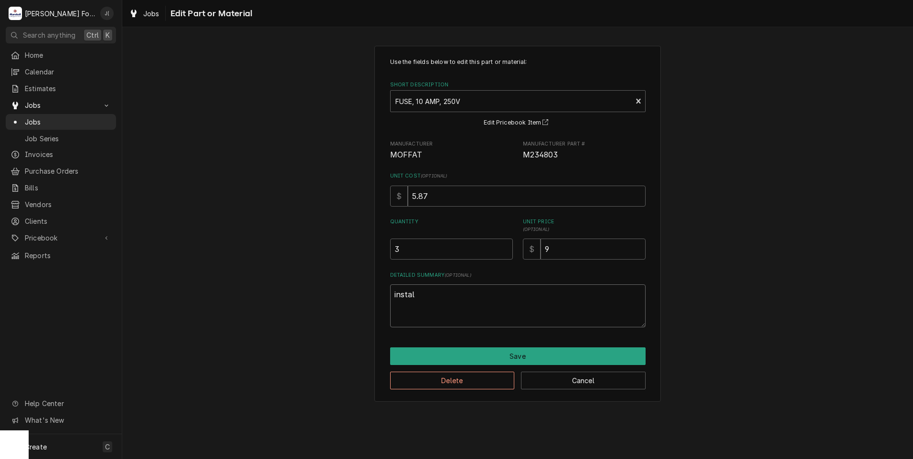
type textarea "x"
type textarea "insta"
type textarea "x"
type textarea "inst"
type textarea "x"
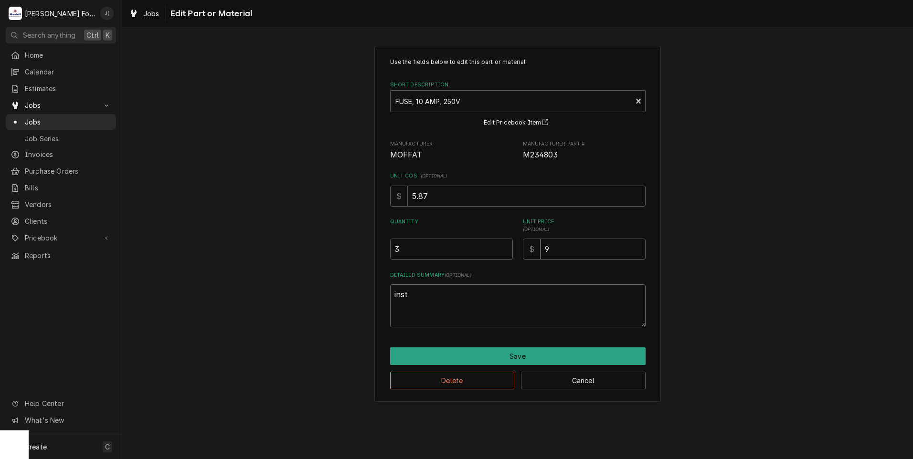
type textarea "ins"
type textarea "x"
type textarea "in"
type textarea "x"
type textarea "i"
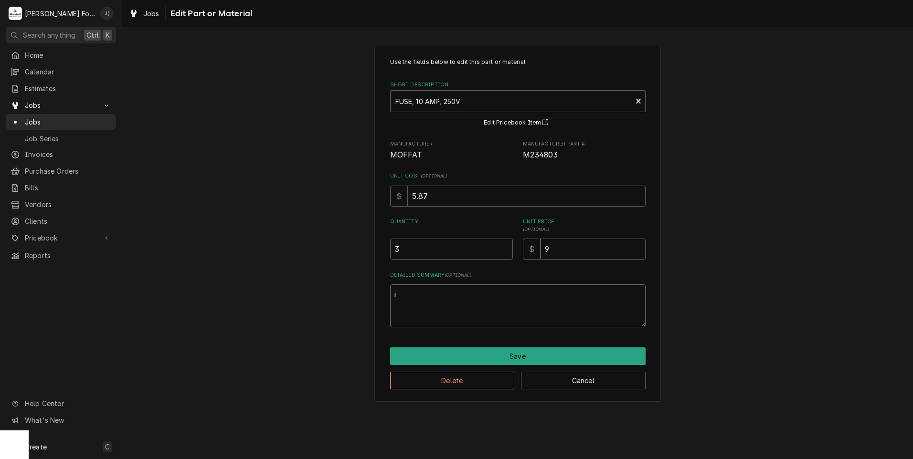
type textarea "x"
type textarea "I"
type textarea "x"
type textarea "IN"
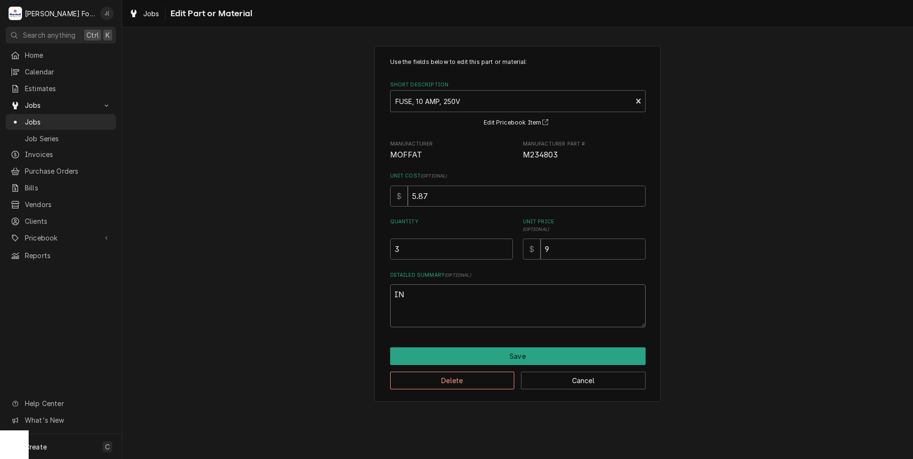
type textarea "x"
type textarea "INS"
type textarea "x"
type textarea "INST"
type textarea "x"
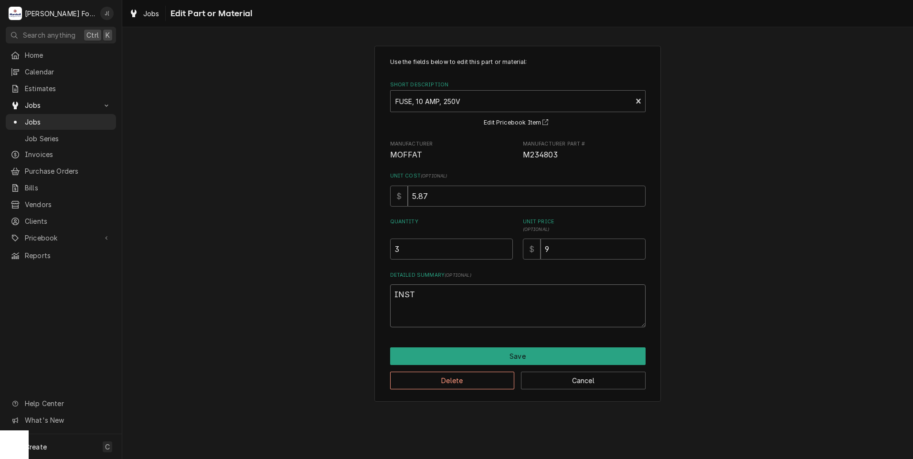
type textarea "INSTA"
type textarea "x"
type textarea "INSTAL"
type textarea "x"
type textarea "INSTALL"
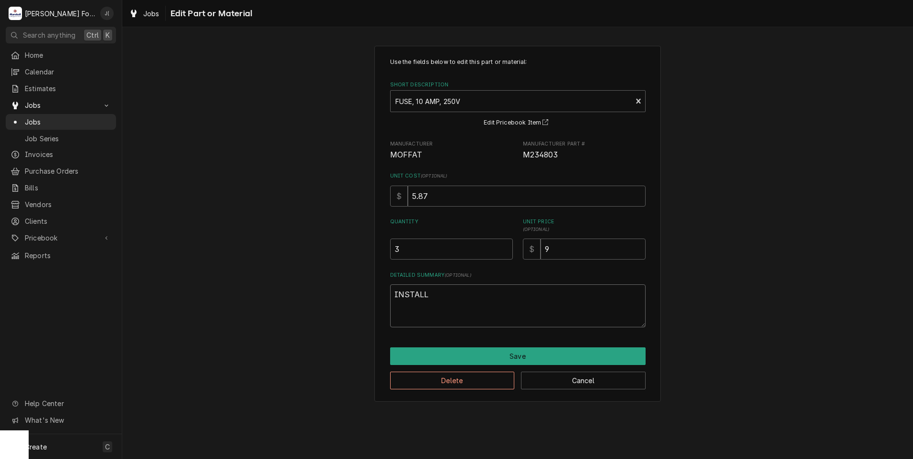
type textarea "x"
type textarea "INSTALLE"
type textarea "x"
drag, startPoint x: 453, startPoint y: 292, endPoint x: 331, endPoint y: 291, distance: 122.2
click at [331, 291] on div "Use the fields below to edit this part or material: Short Description FUSE, 10 …" at bounding box center [517, 223] width 790 height 373
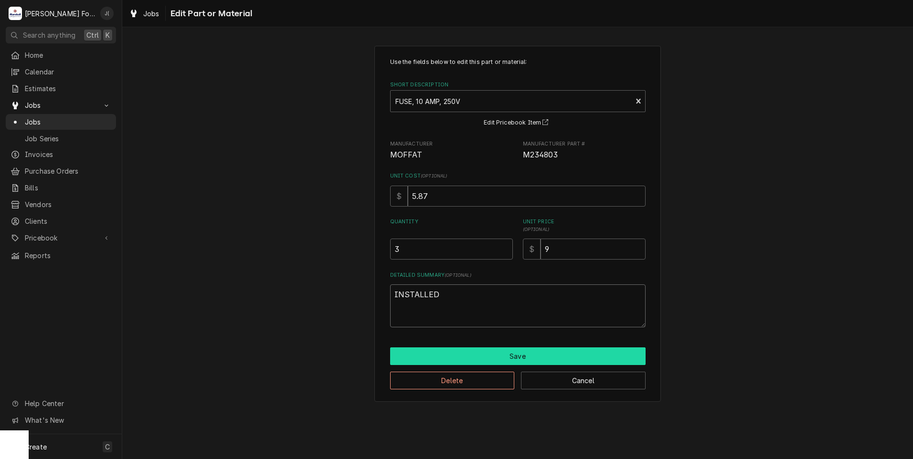
type textarea "INSTALLED"
click at [471, 359] on button "Save" at bounding box center [517, 356] width 255 height 18
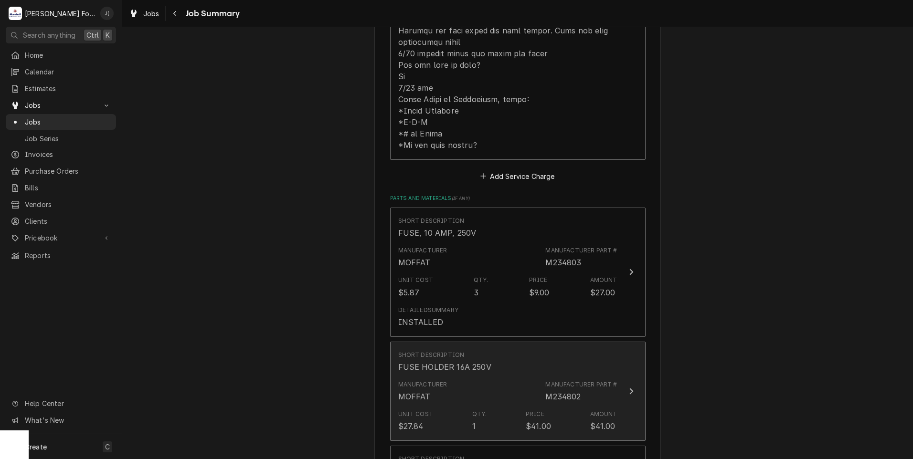
click at [456, 377] on div "Manufacturer MOFFAT Manufacturer Part # M234802" at bounding box center [507, 392] width 219 height 30
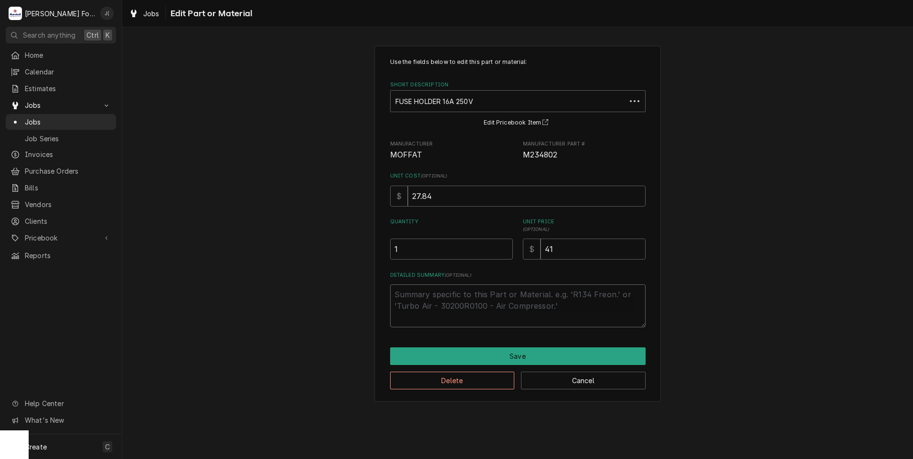
click at [417, 292] on textarea "Detailed Summary ( optional )" at bounding box center [517, 305] width 255 height 43
paste textarea "INSTALLED"
type textarea "x"
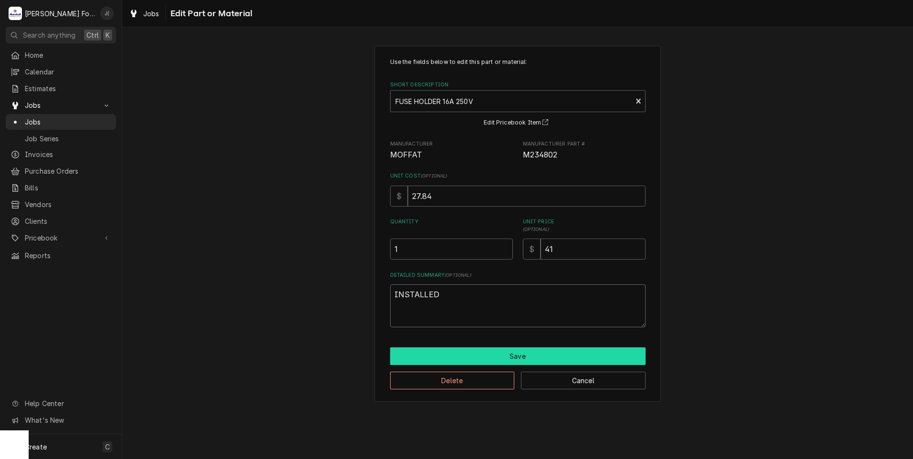
type textarea "INSTALLED"
click at [453, 361] on button "Save" at bounding box center [517, 356] width 255 height 18
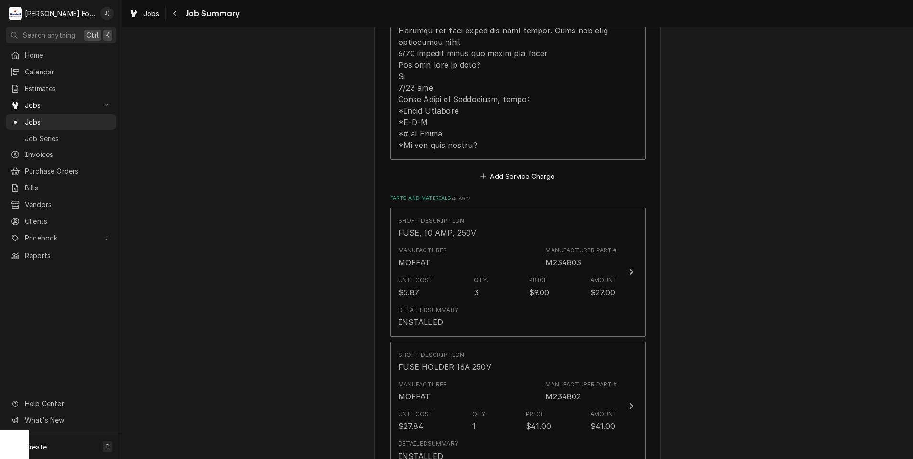
scroll to position [764, 0]
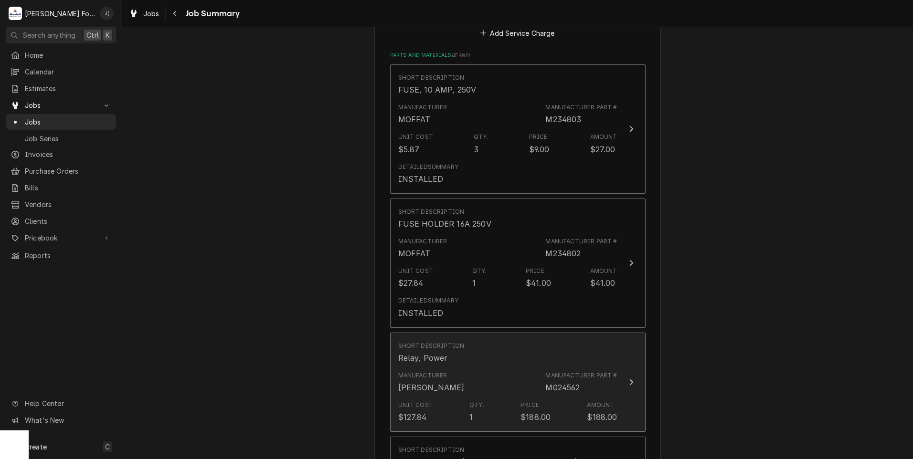
click at [426, 379] on div "Manufacturer Moffatt" at bounding box center [431, 382] width 66 height 22
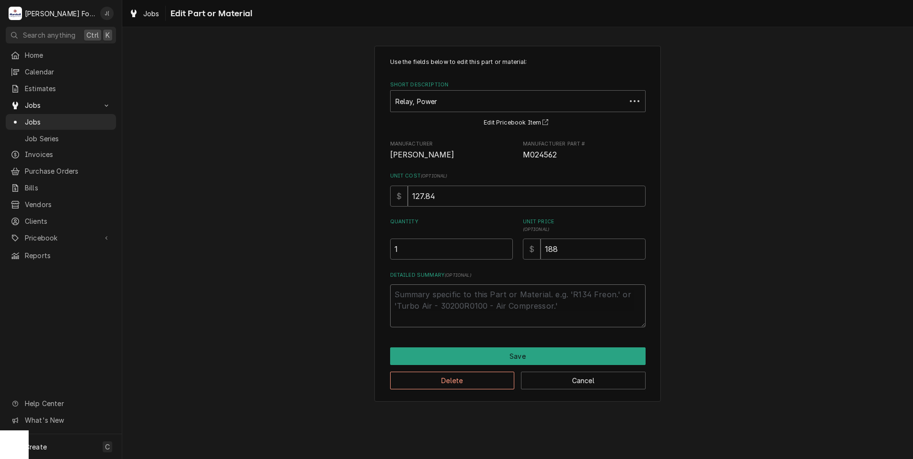
click at [429, 304] on textarea "Detailed Summary ( optional )" at bounding box center [517, 305] width 255 height 43
paste textarea "INSTALLED"
type textarea "x"
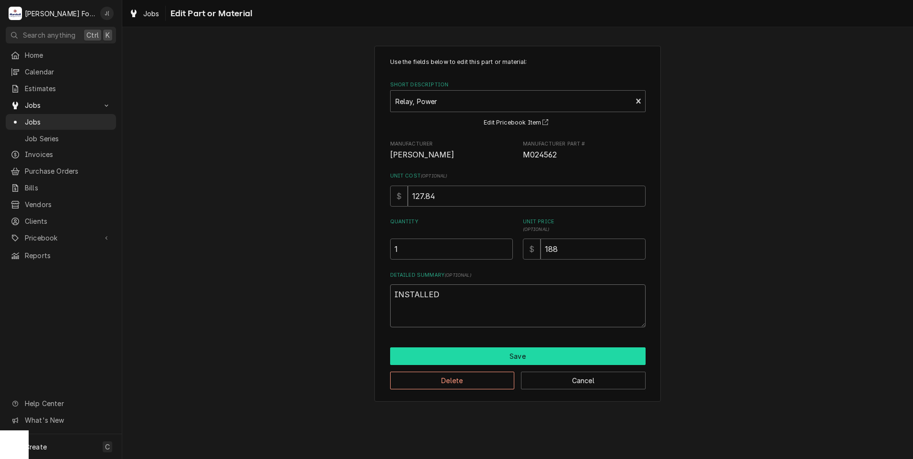
type textarea "INSTALLED"
click at [454, 361] on button "Save" at bounding box center [517, 356] width 255 height 18
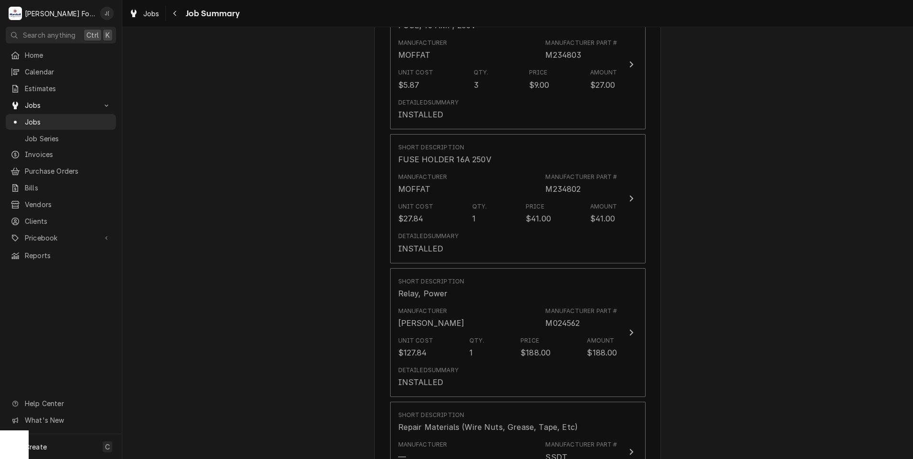
scroll to position [955, 0]
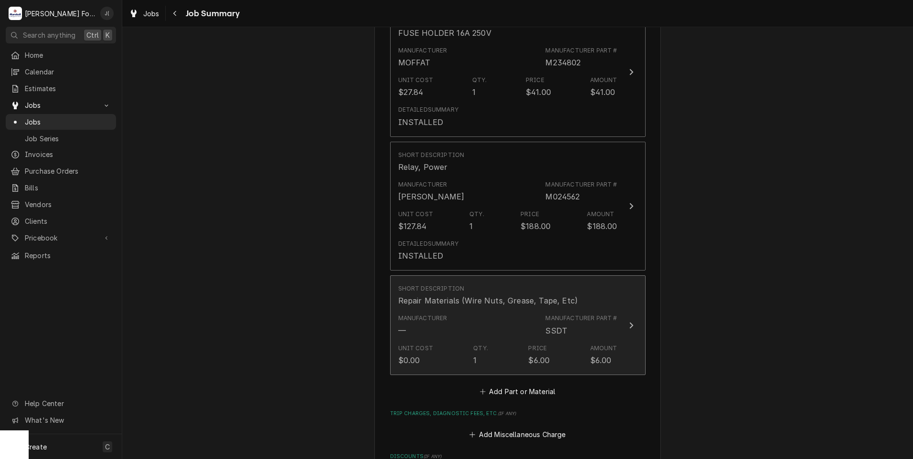
click at [416, 314] on div "Manufacturer —" at bounding box center [422, 325] width 49 height 22
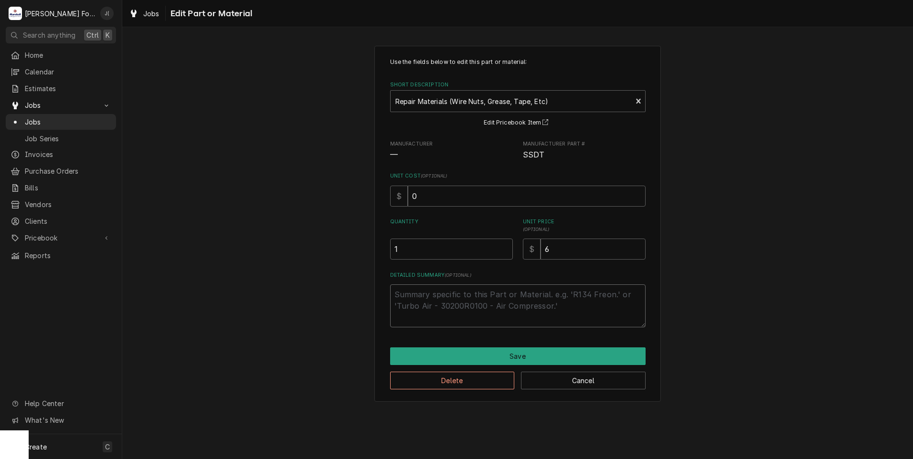
drag, startPoint x: 416, startPoint y: 312, endPoint x: 400, endPoint y: 314, distance: 16.3
paste textarea "INSTALLED"
type textarea "x"
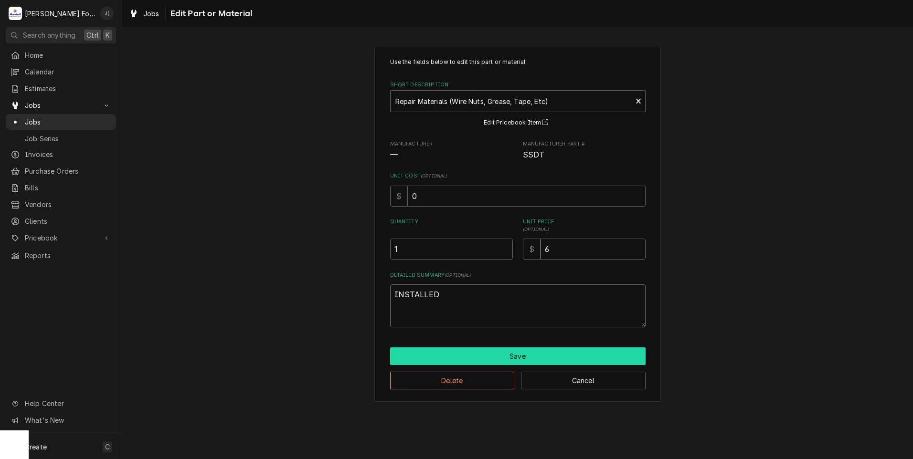
type textarea "INSTALLED"
click at [464, 354] on button "Save" at bounding box center [517, 356] width 255 height 18
type textarea "x"
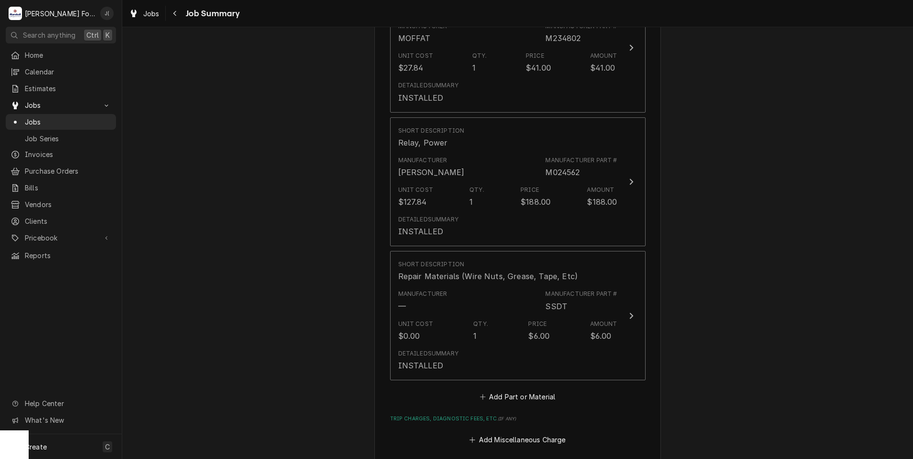
scroll to position [1002, 0]
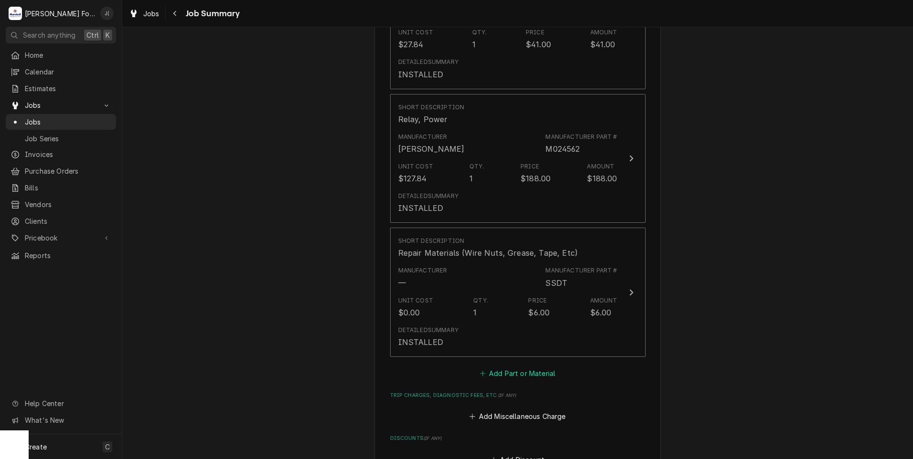
click at [507, 367] on button "Add Part or Material" at bounding box center [517, 373] width 79 height 13
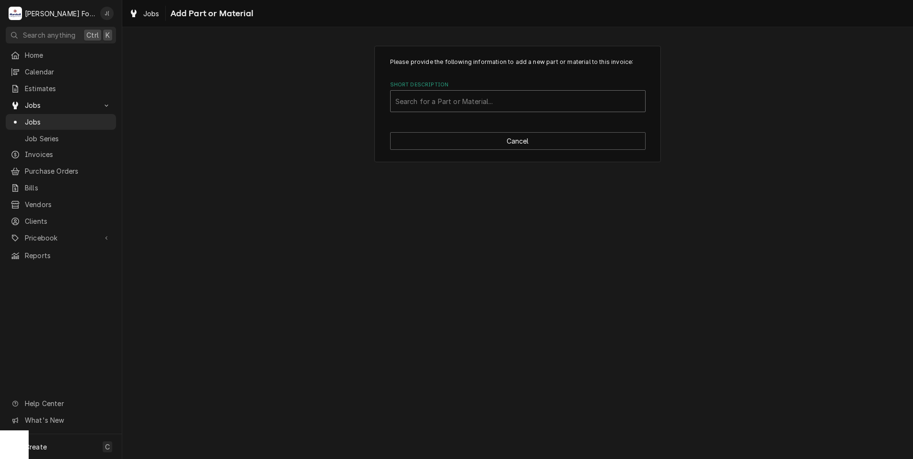
click at [417, 100] on div "Short Description" at bounding box center [517, 101] width 245 height 17
type input "M235585"
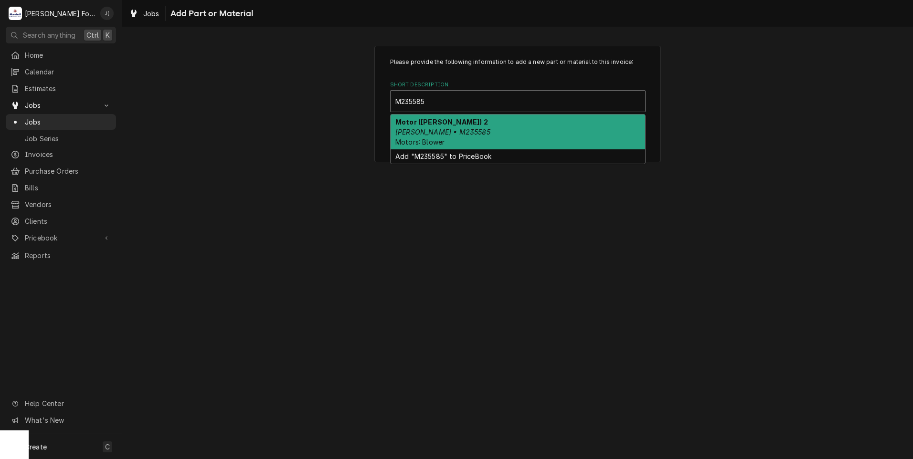
click at [442, 140] on div "Motor (MOFFATT) 2 Moffatt • M235585 Motors: Blower" at bounding box center [517, 132] width 254 height 35
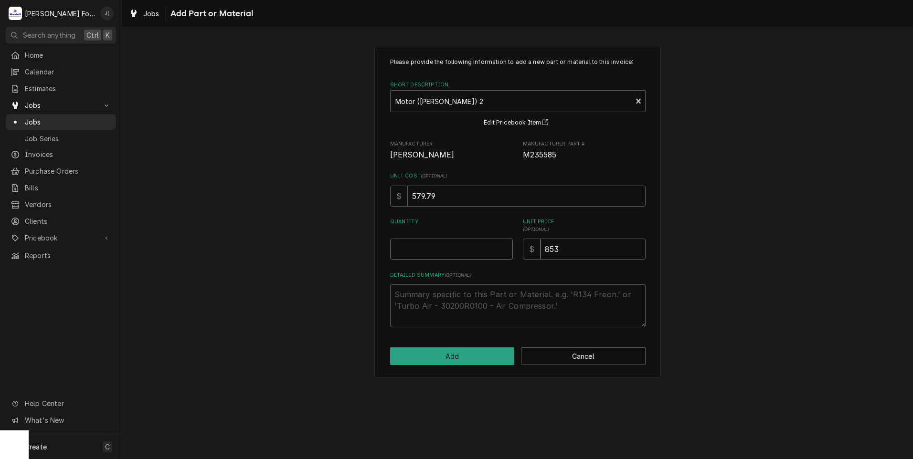
click at [463, 242] on input "Quantity" at bounding box center [451, 249] width 123 height 21
type textarea "x"
type input "1"
click at [487, 358] on button "Add" at bounding box center [452, 356] width 125 height 18
type textarea "x"
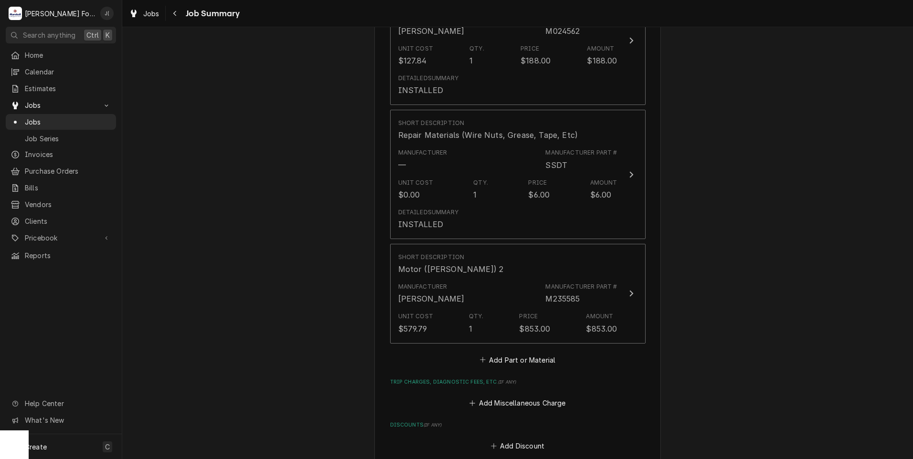
scroll to position [1193, 0]
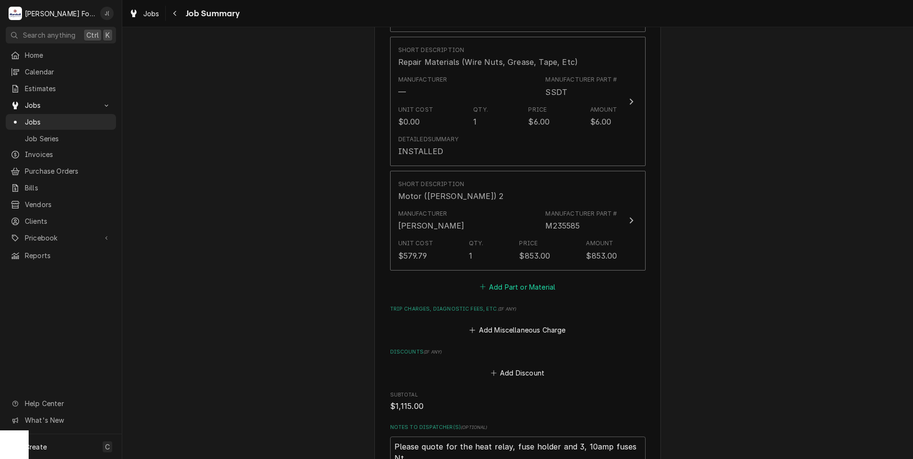
click at [504, 280] on button "Add Part or Material" at bounding box center [517, 286] width 79 height 13
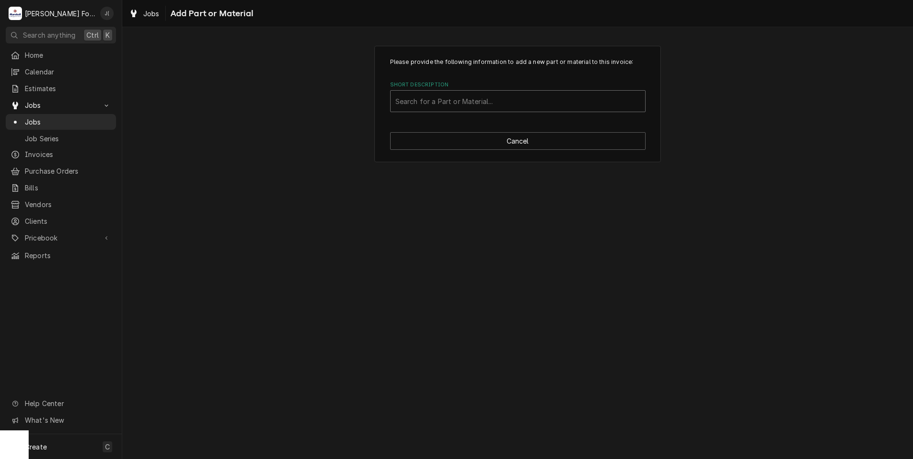
click at [502, 103] on div "Short Description" at bounding box center [517, 101] width 245 height 17
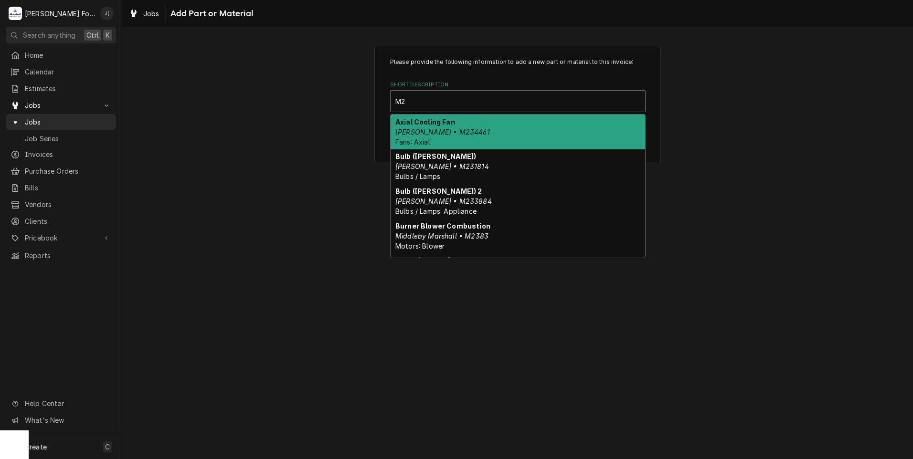
type input "M"
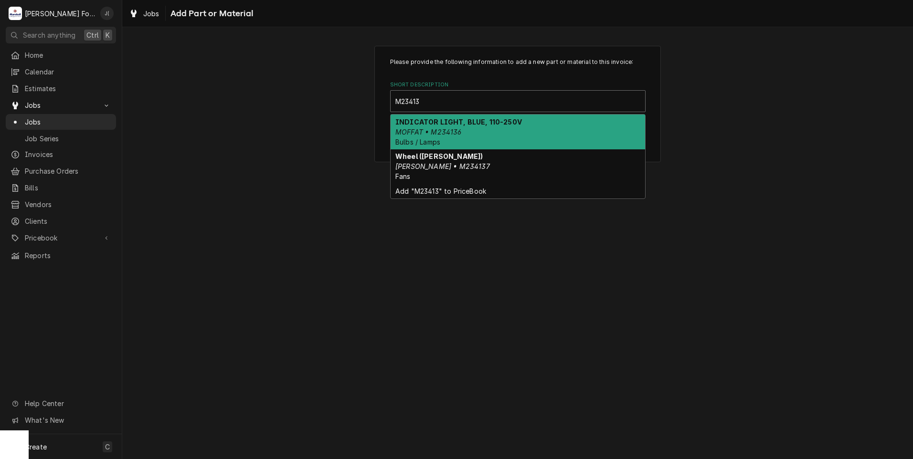
type input "M234137"
click at [497, 130] on div "Wheel (MOFFATT) Moffatt • M234137 Fans" at bounding box center [517, 132] width 254 height 35
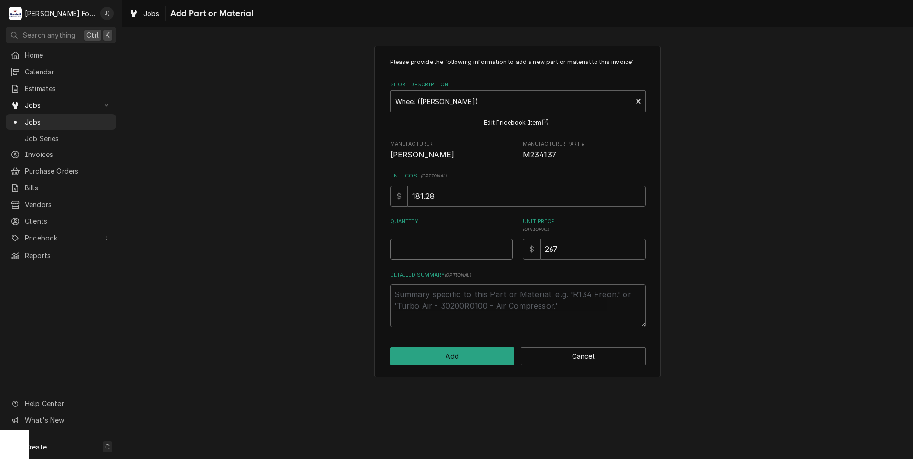
click at [459, 254] on input "Quantity" at bounding box center [451, 249] width 123 height 21
type textarea "x"
type input "1"
click at [475, 359] on button "Add" at bounding box center [452, 356] width 125 height 18
type textarea "x"
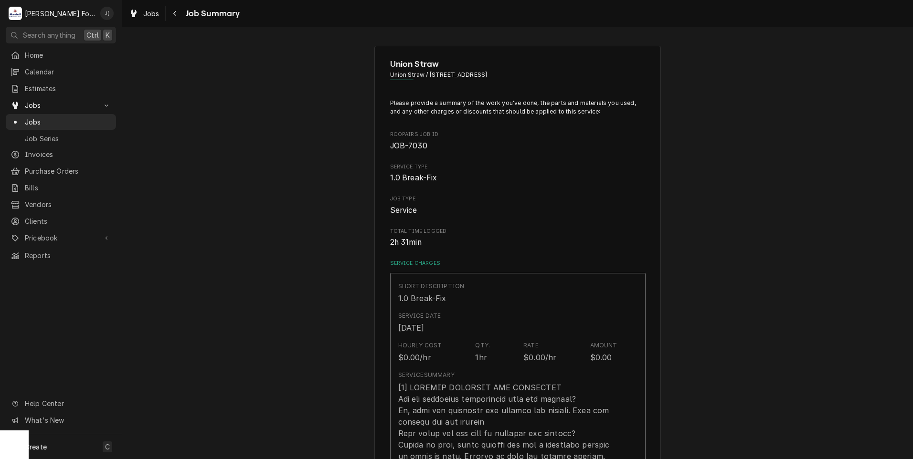
scroll to position [1193, 0]
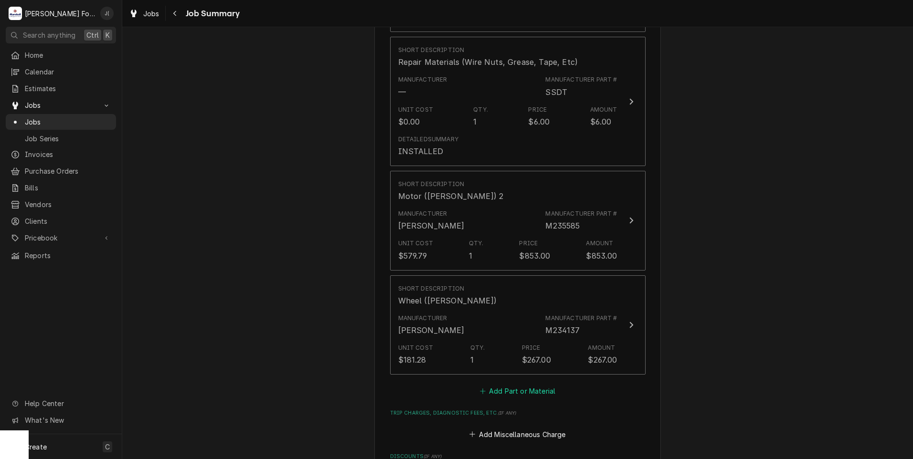
click at [493, 385] on button "Add Part or Material" at bounding box center [517, 391] width 79 height 13
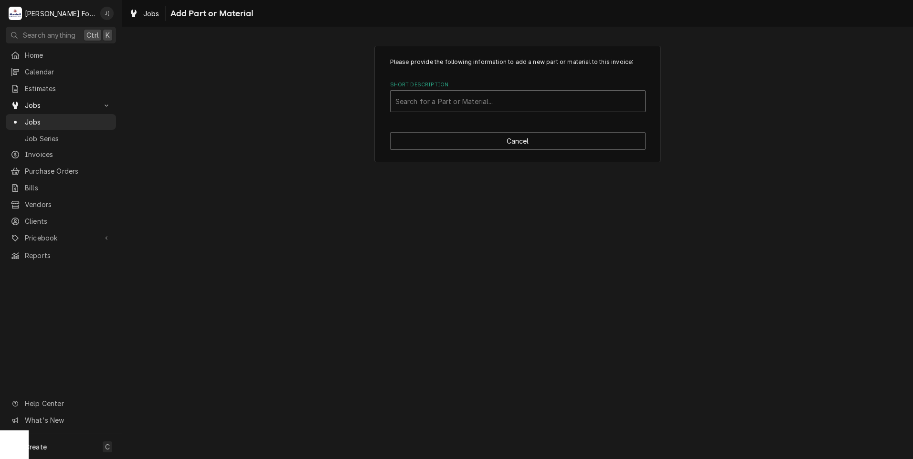
click at [477, 99] on div "Short Description" at bounding box center [517, 101] width 245 height 17
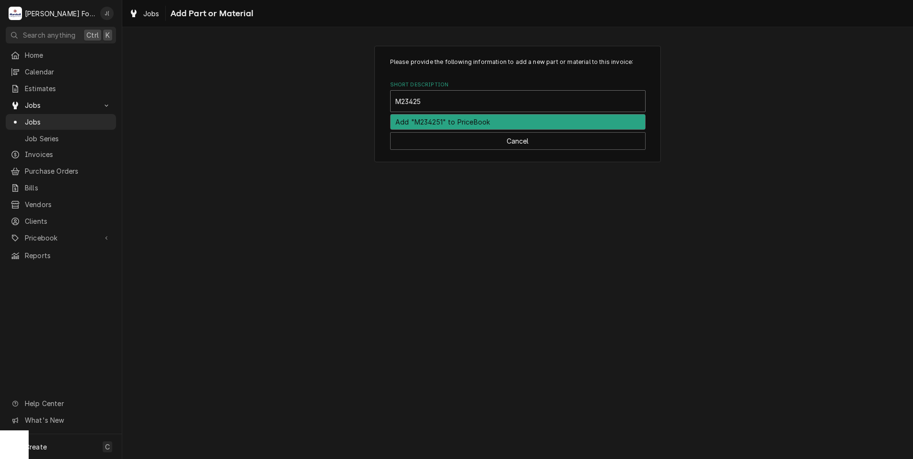
type input "M234251"
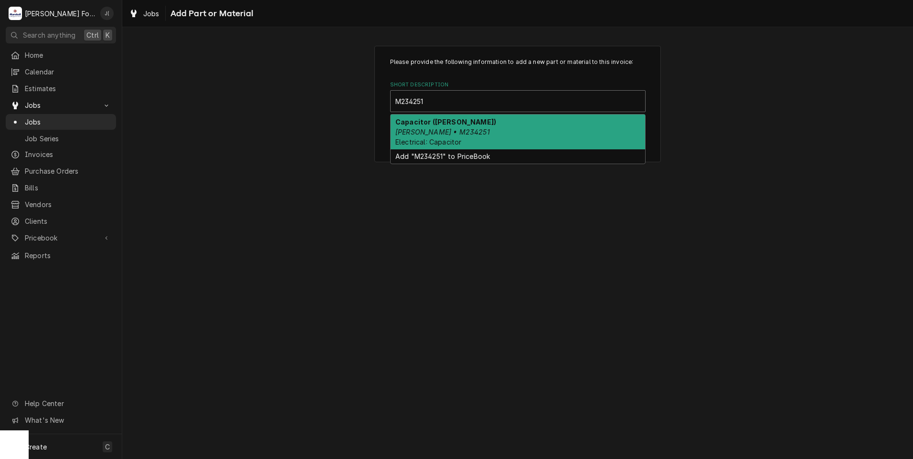
click at [502, 128] on div "Capacitor (MOFFATT) Moffatt • M234251 Electrical: Capacitor" at bounding box center [517, 132] width 254 height 35
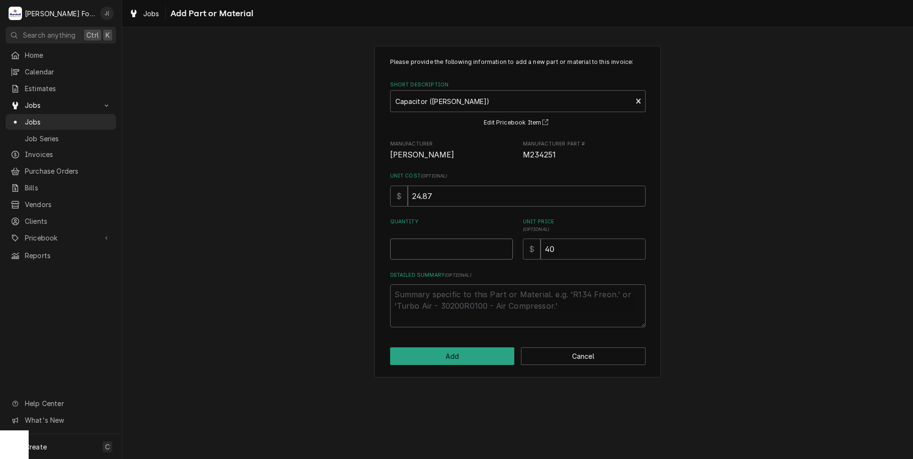
click at [468, 247] on input "Quantity" at bounding box center [451, 249] width 123 height 21
type textarea "x"
type input "1"
click at [462, 354] on button "Add" at bounding box center [452, 356] width 125 height 18
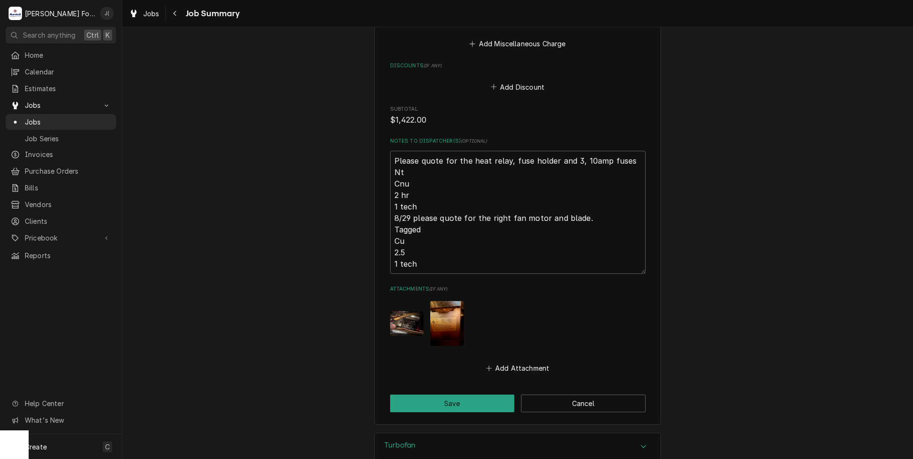
scroll to position [1741, 0]
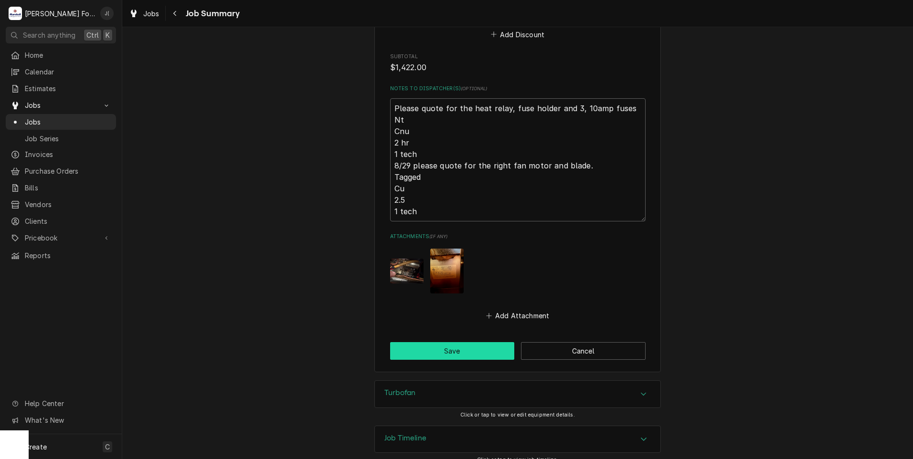
click at [439, 342] on button "Save" at bounding box center [452, 351] width 125 height 18
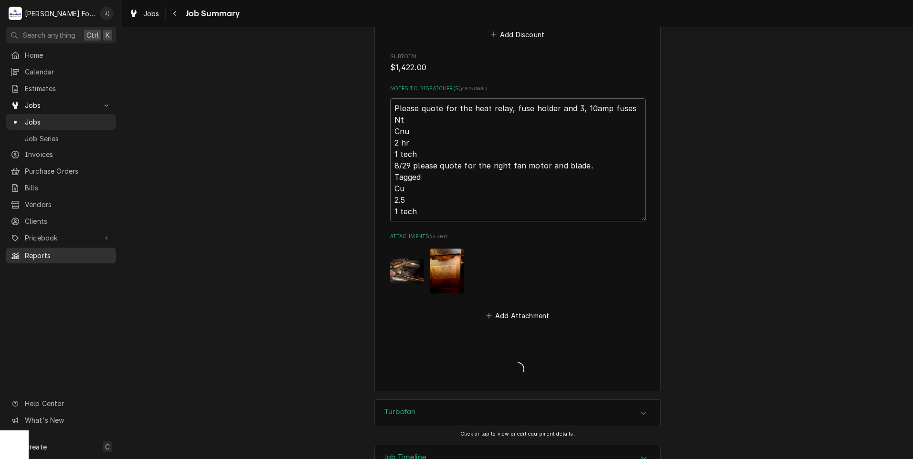
type textarea "x"
